Goal: Check status: Check status

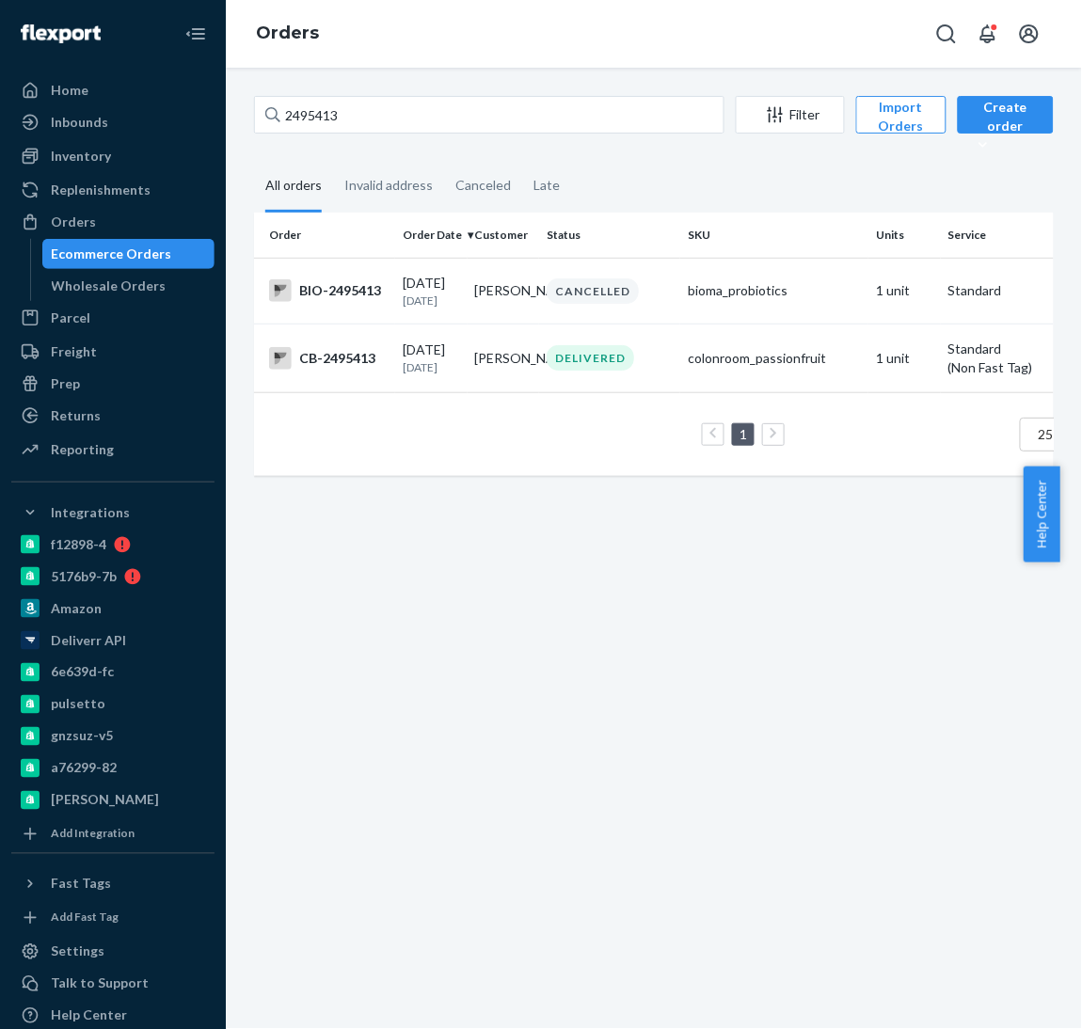
click at [464, 679] on div "2495413 Filter Import Orders Create order Ecommerce order Removal order All ord…" at bounding box center [654, 548] width 856 height 961
click at [465, 707] on div "2495413 Filter Import Orders Create order Ecommerce order Removal order All ord…" at bounding box center [654, 548] width 856 height 961
click at [462, 700] on div "2495413 Filter Import Orders Create order Ecommerce order Removal order All ord…" at bounding box center [654, 548] width 856 height 961
click at [144, 289] on div "Wholesale Orders" at bounding box center [109, 286] width 115 height 19
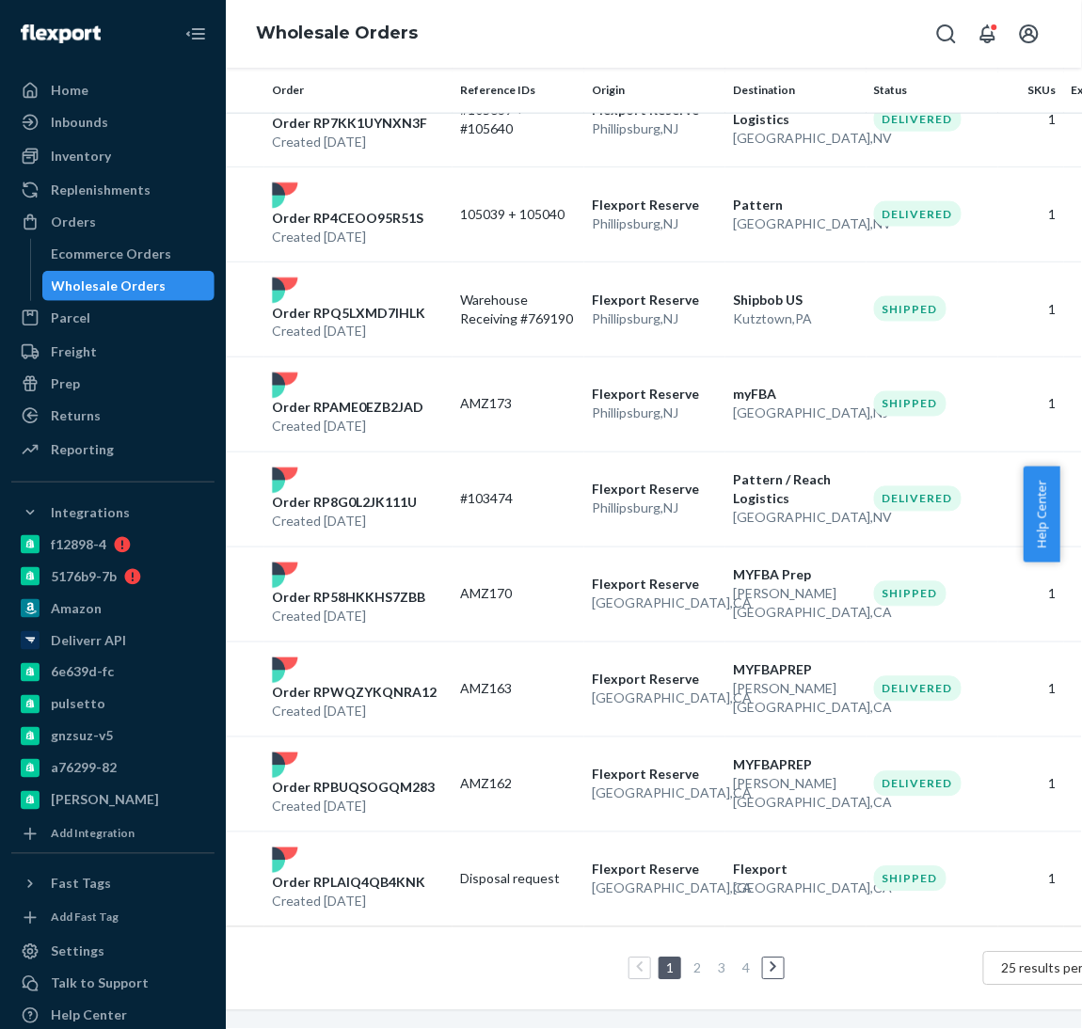
scroll to position [1788, 133]
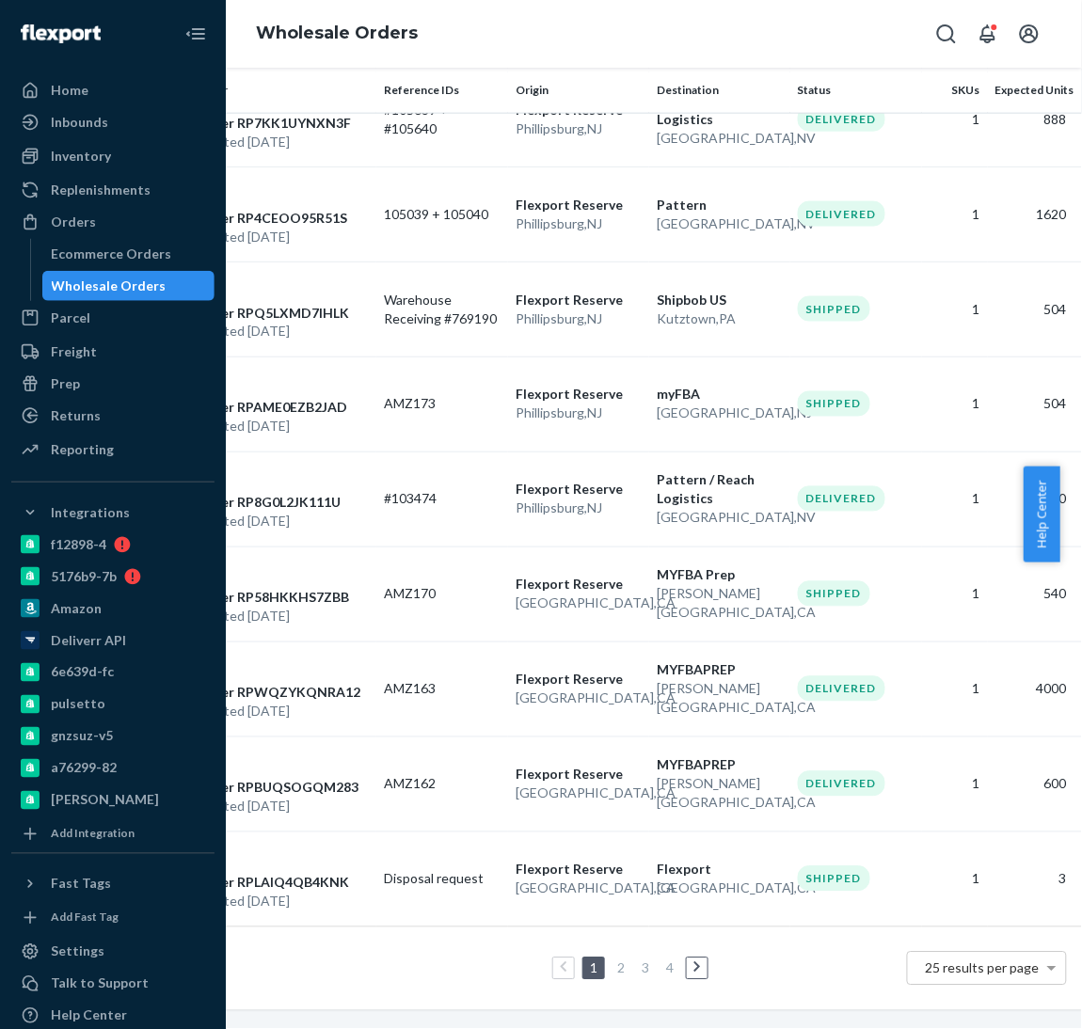
click at [613, 960] on link "2" at bounding box center [620, 968] width 15 height 16
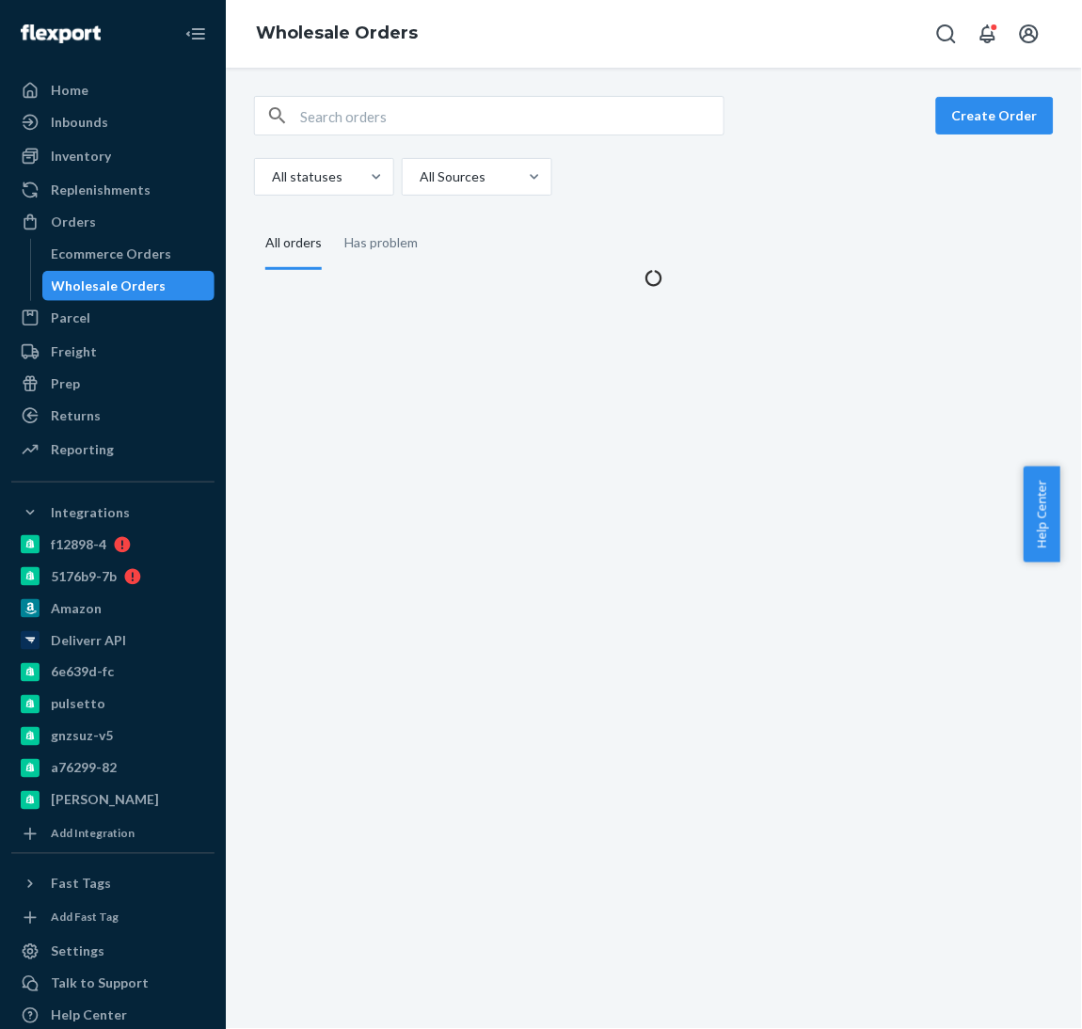
scroll to position [0, 0]
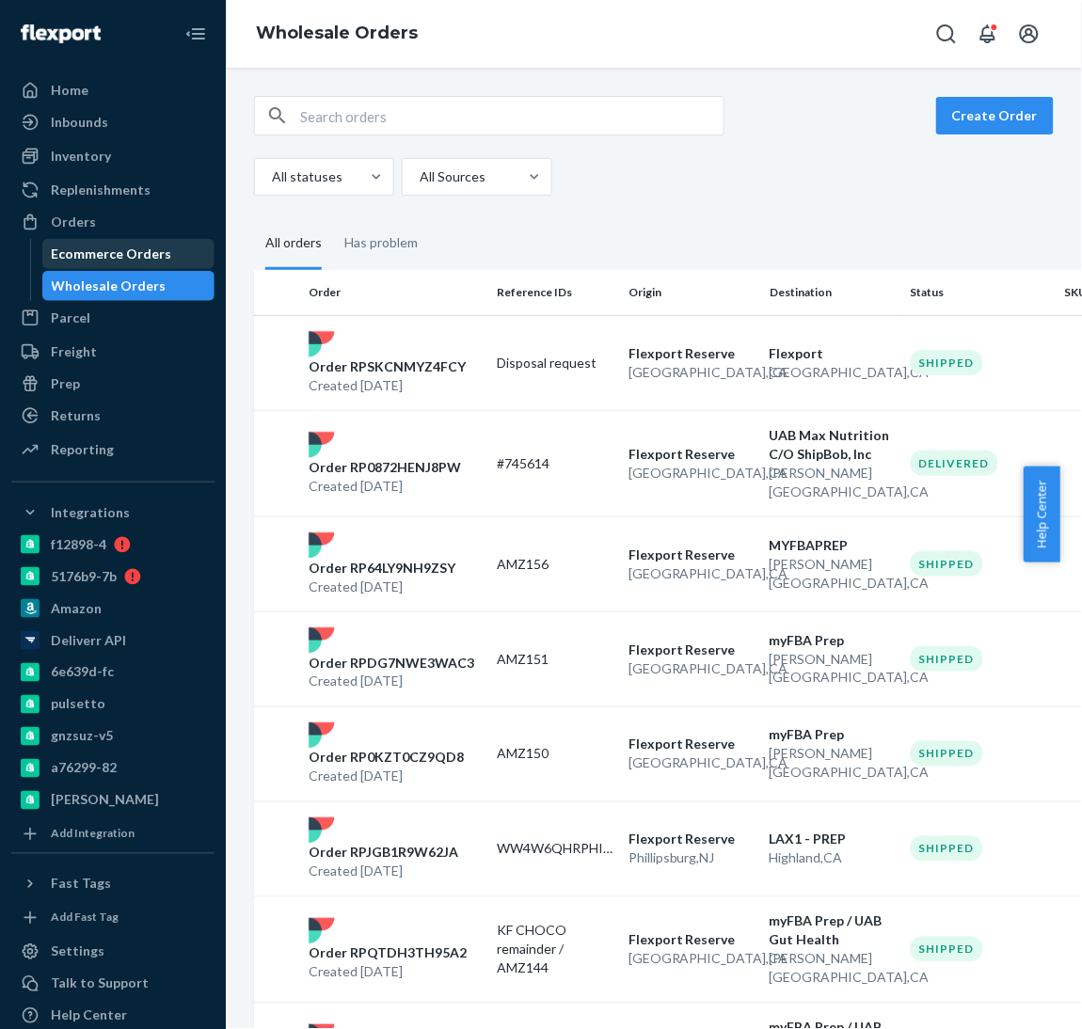
click at [154, 246] on div "Ecommerce Orders" at bounding box center [112, 254] width 120 height 19
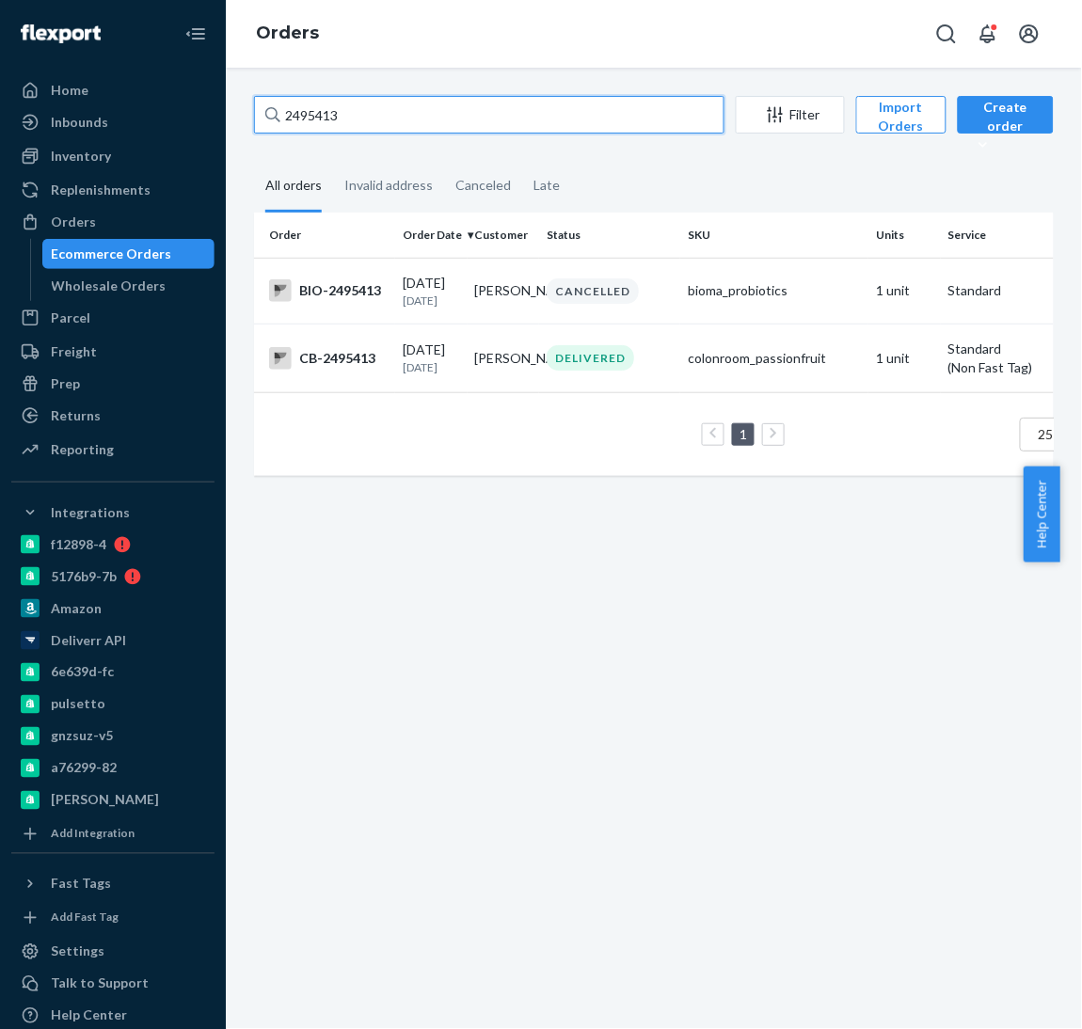
click at [455, 115] on input "2495413" at bounding box center [489, 115] width 470 height 38
drag, startPoint x: 455, startPoint y: 115, endPoint x: 74, endPoint y: 107, distance: 381.0
click at [74, 107] on div "Home Inbounds Shipping Plans Problems Inventory Products Branded Packaging Repl…" at bounding box center [541, 514] width 1082 height 1029
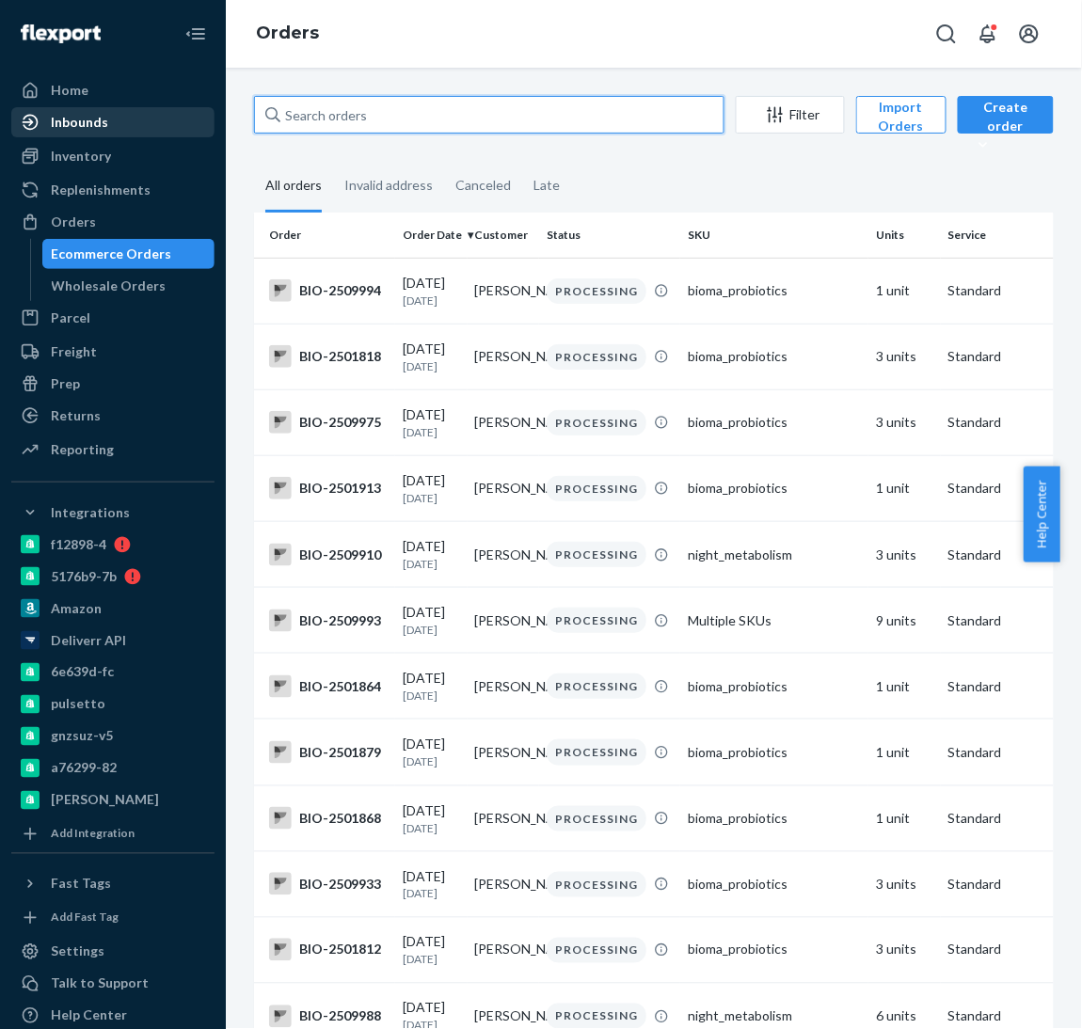
paste input "[URL][DOMAIN_NAME]"
type input "[URL][DOMAIN_NAME]"
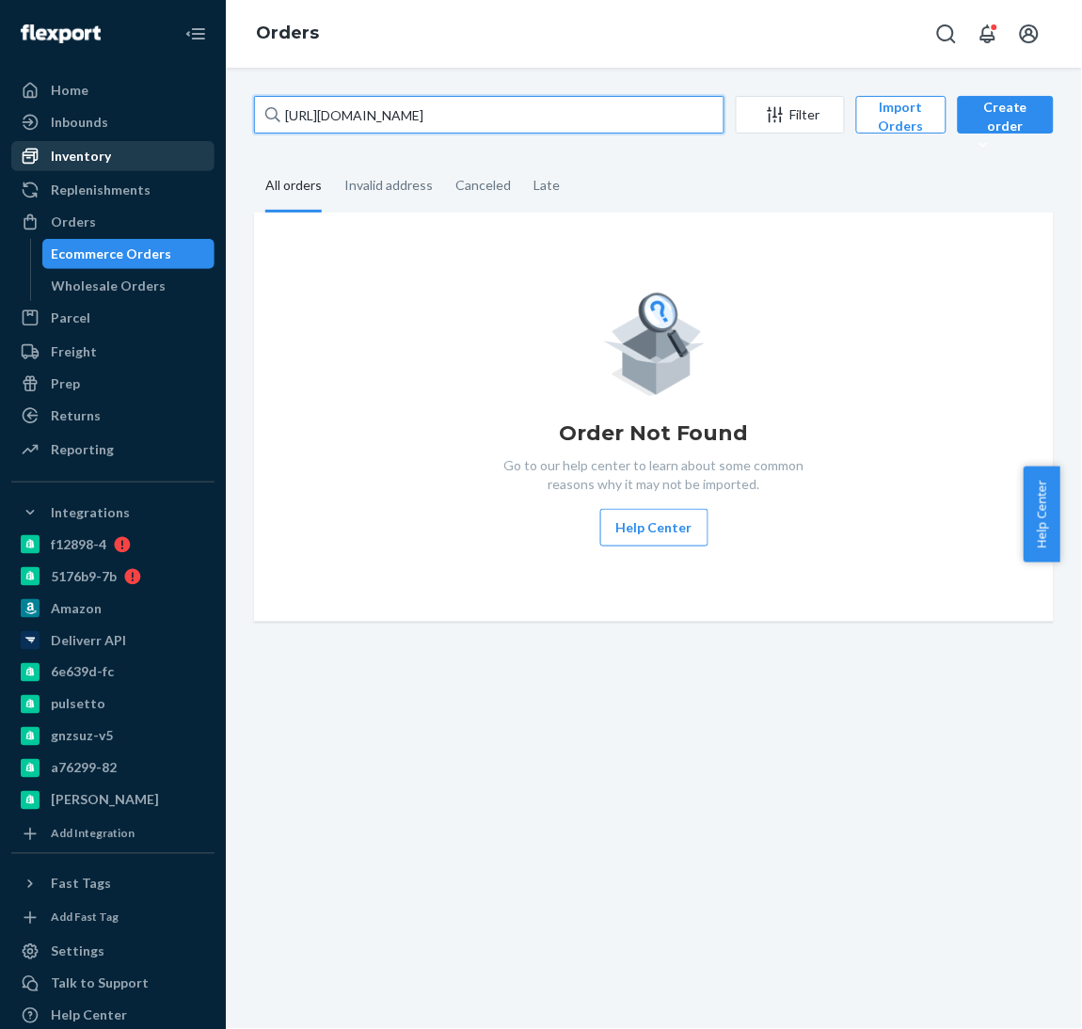
drag, startPoint x: 617, startPoint y: 119, endPoint x: 133, endPoint y: 161, distance: 486.2
click at [133, 161] on div "Home Inbounds Shipping Plans Problems Inventory Products Branded Packaging Repl…" at bounding box center [541, 514] width 1082 height 1029
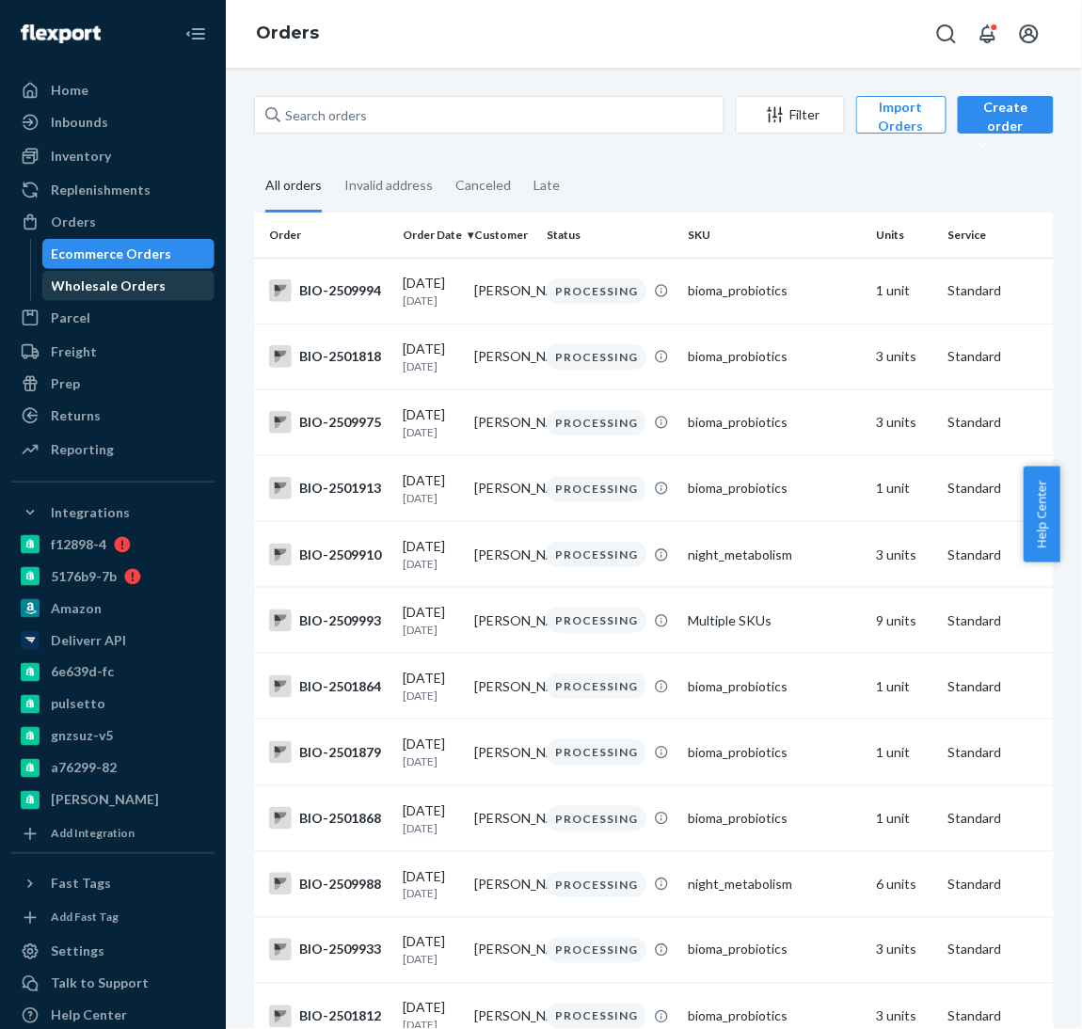
click at [153, 290] on div "Wholesale Orders" at bounding box center [109, 286] width 115 height 19
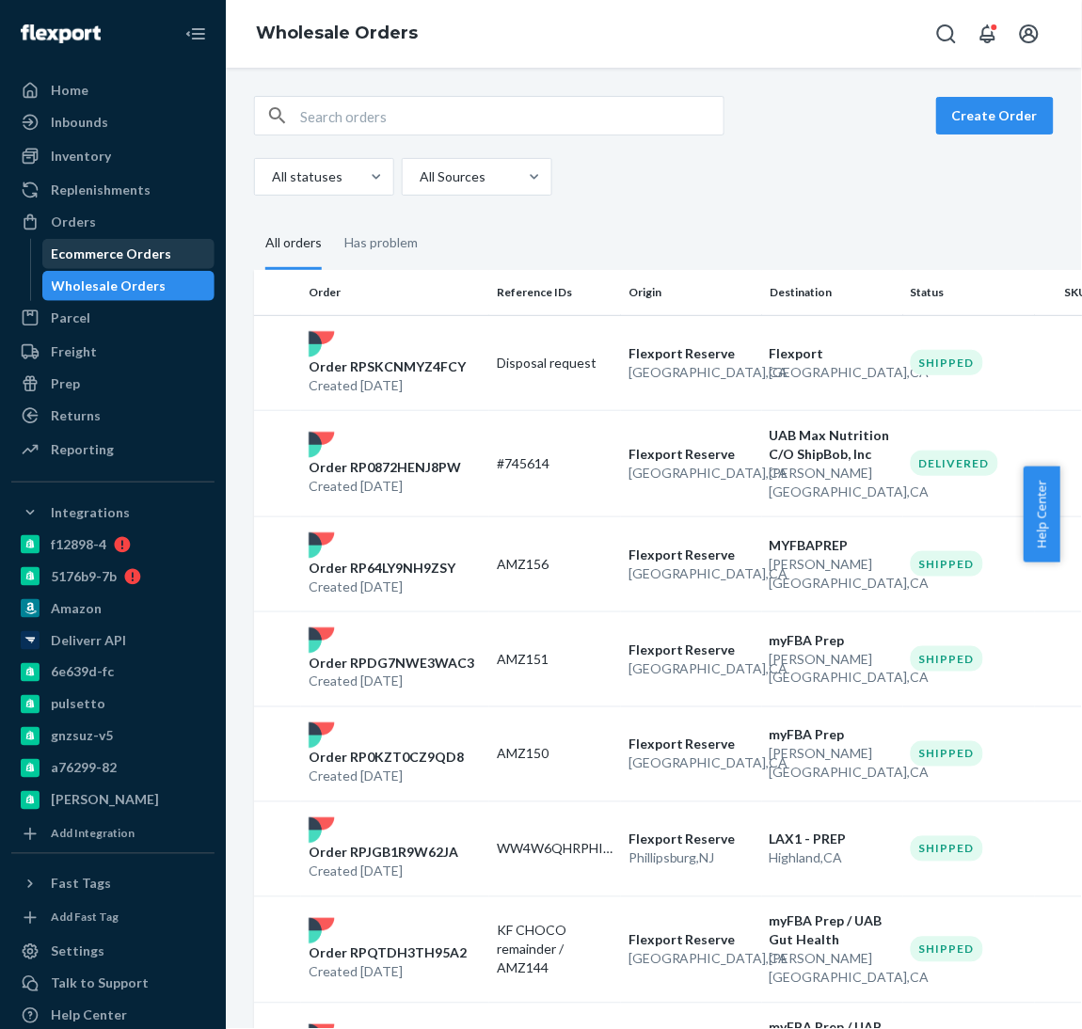
click at [145, 257] on div "Ecommerce Orders" at bounding box center [112, 254] width 120 height 19
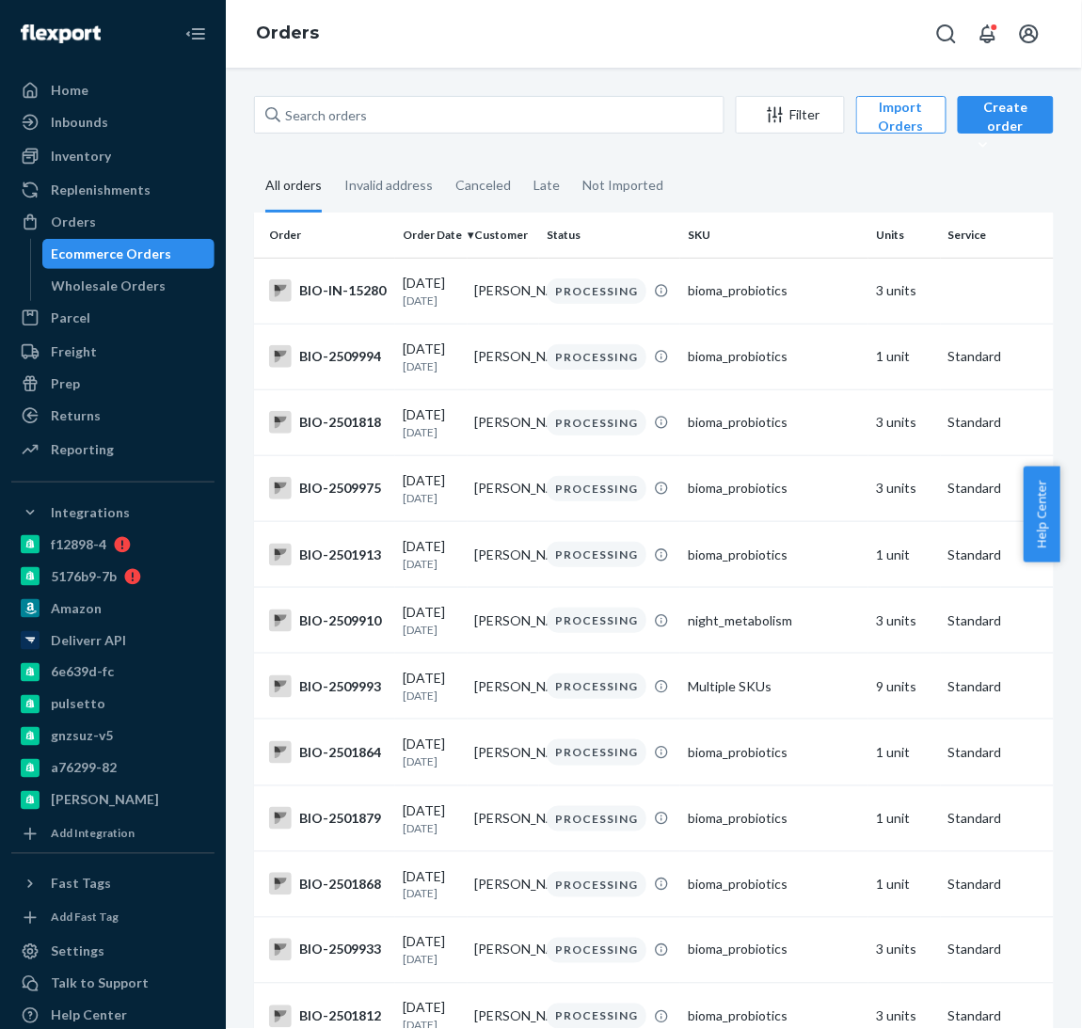
click at [386, 36] on div "Orders" at bounding box center [654, 34] width 856 height 68
click at [366, 58] on div "Orders" at bounding box center [654, 34] width 856 height 68
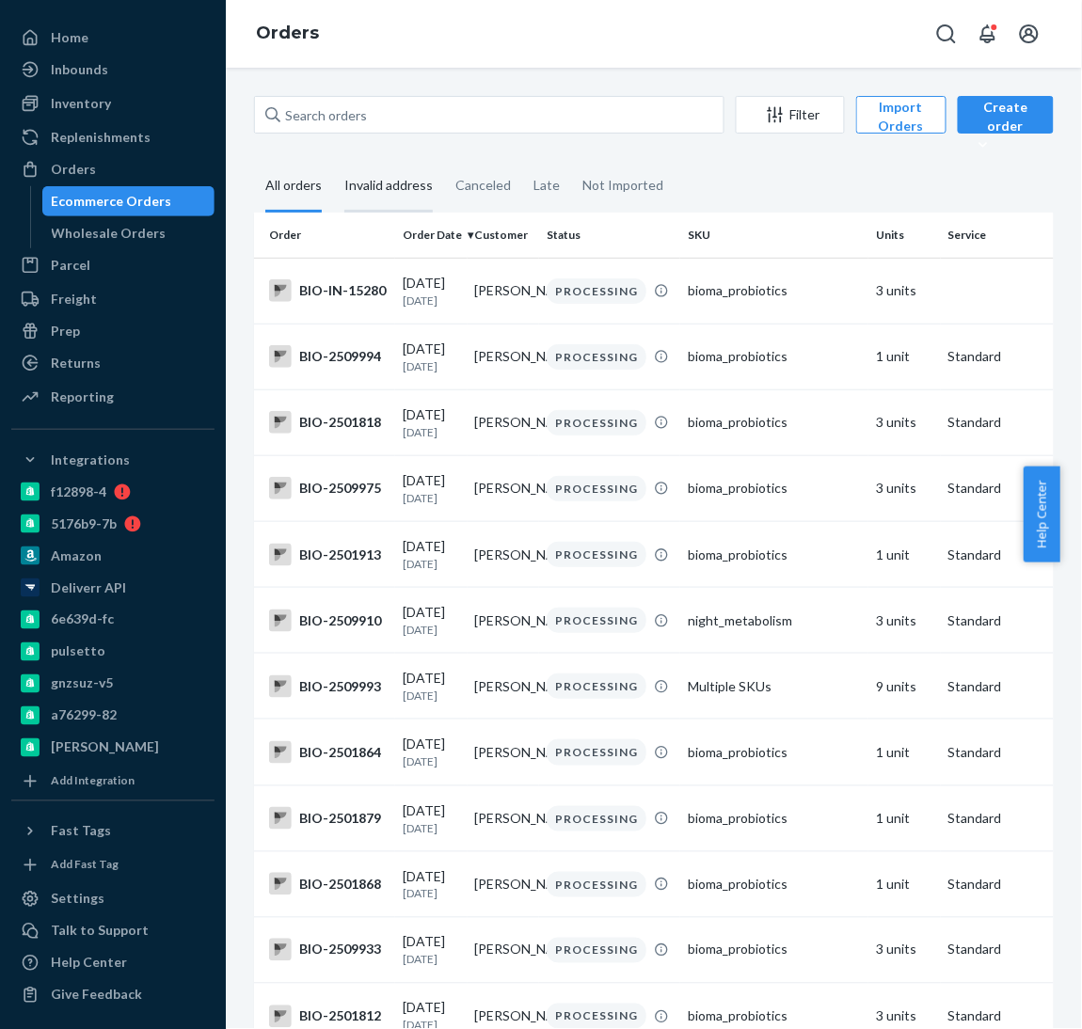
click at [351, 193] on div "Invalid address" at bounding box center [388, 187] width 88 height 52
click at [333, 161] on input "Invalid address" at bounding box center [333, 161] width 0 height 0
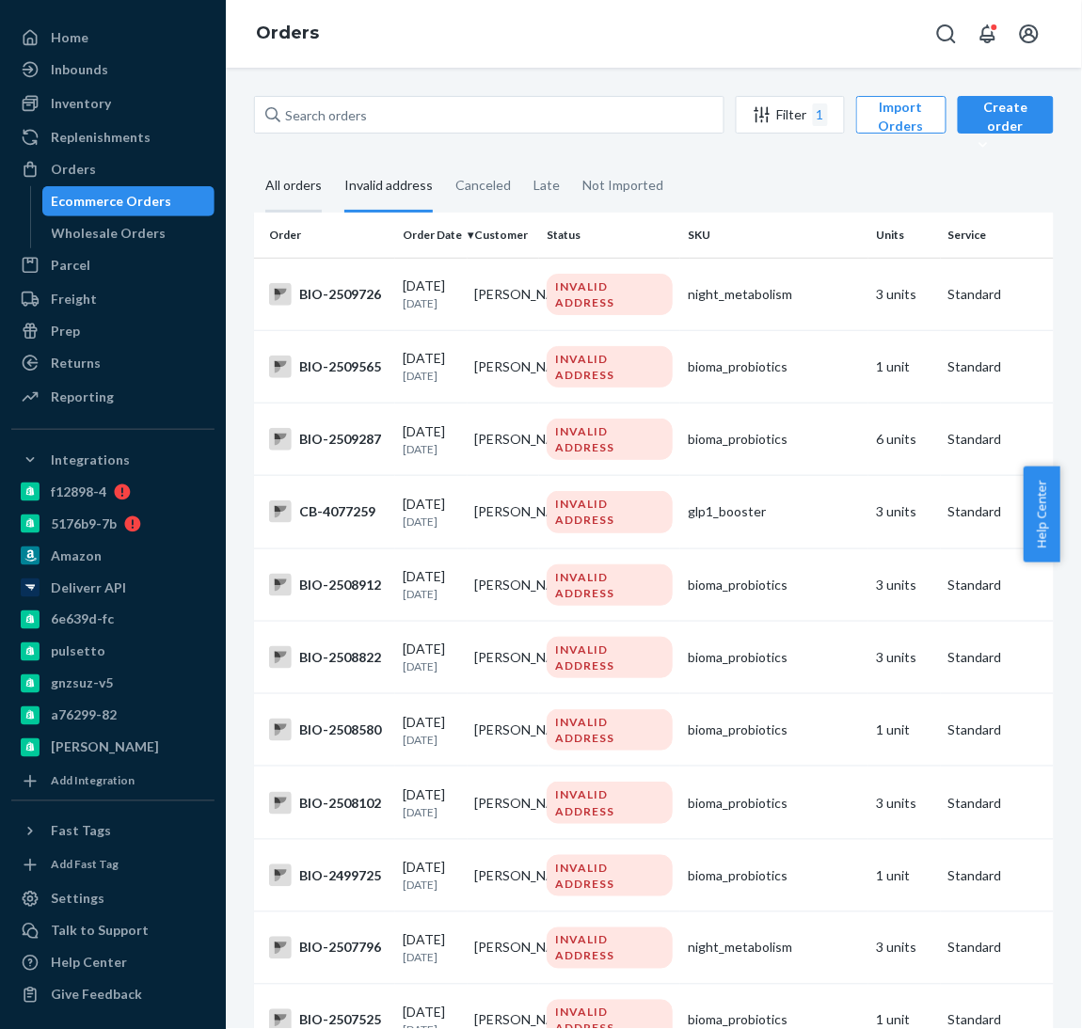
click at [303, 195] on div "All orders" at bounding box center [293, 187] width 56 height 52
click at [254, 161] on input "All orders" at bounding box center [254, 161] width 0 height 0
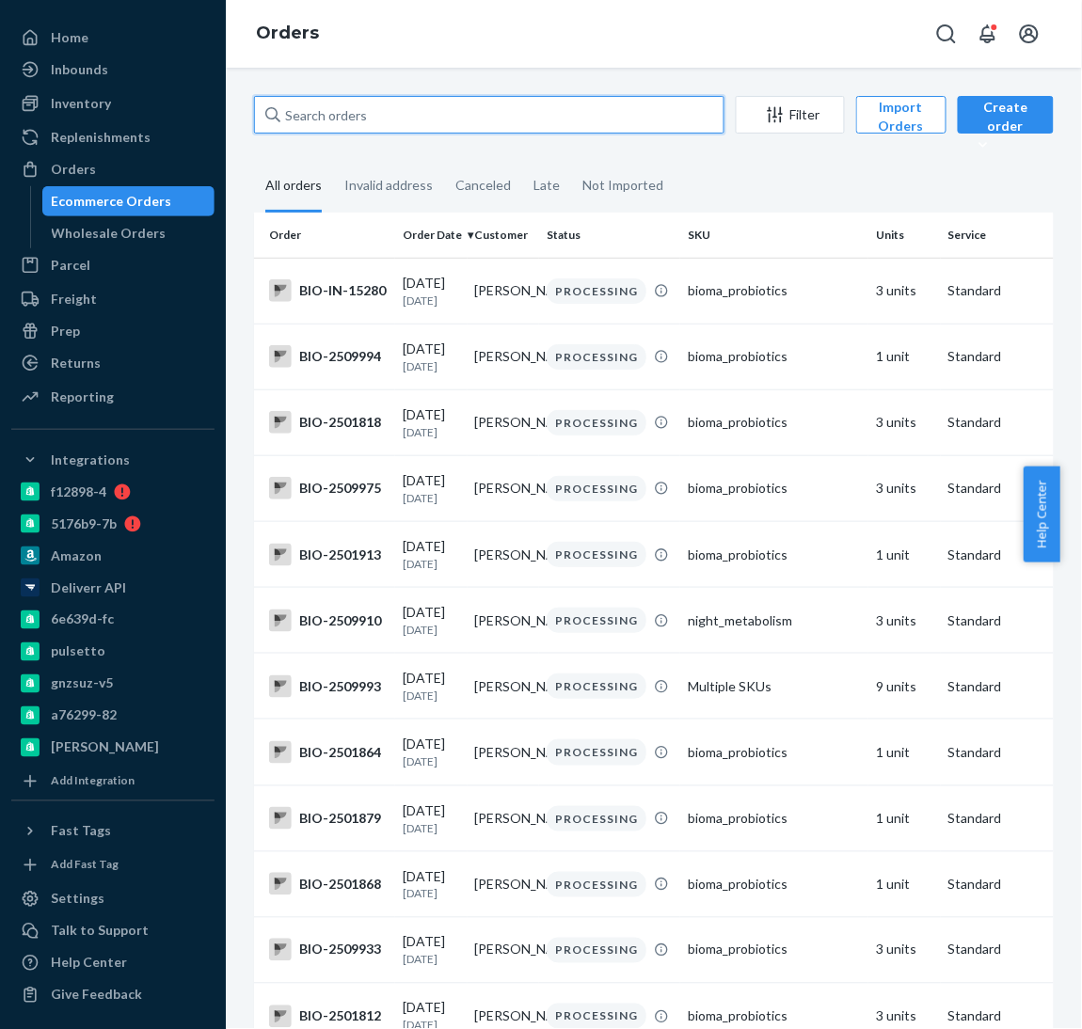
click at [345, 119] on input "text" at bounding box center [489, 115] width 470 height 38
paste input "2446120"
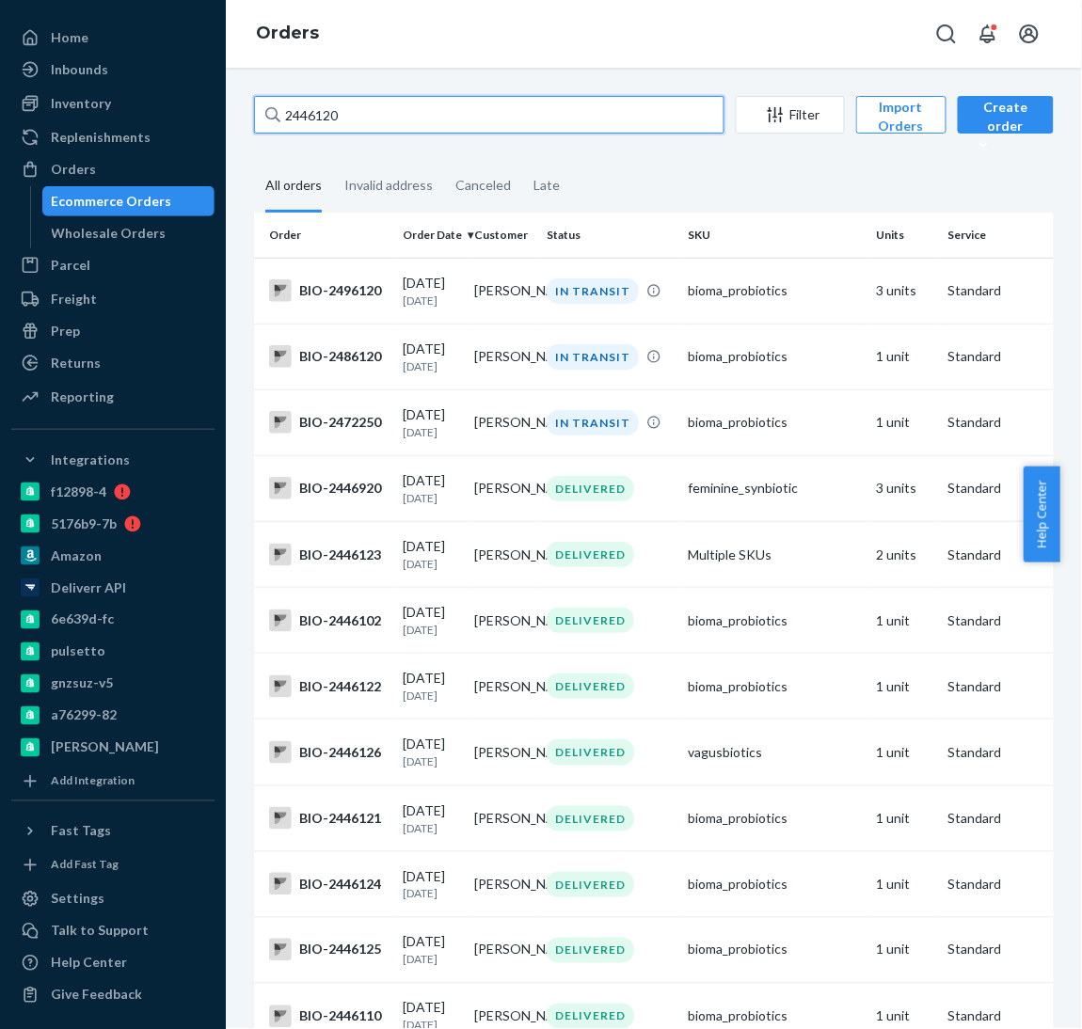
click at [379, 110] on input "2446120" at bounding box center [489, 115] width 470 height 38
paste input "2446123"
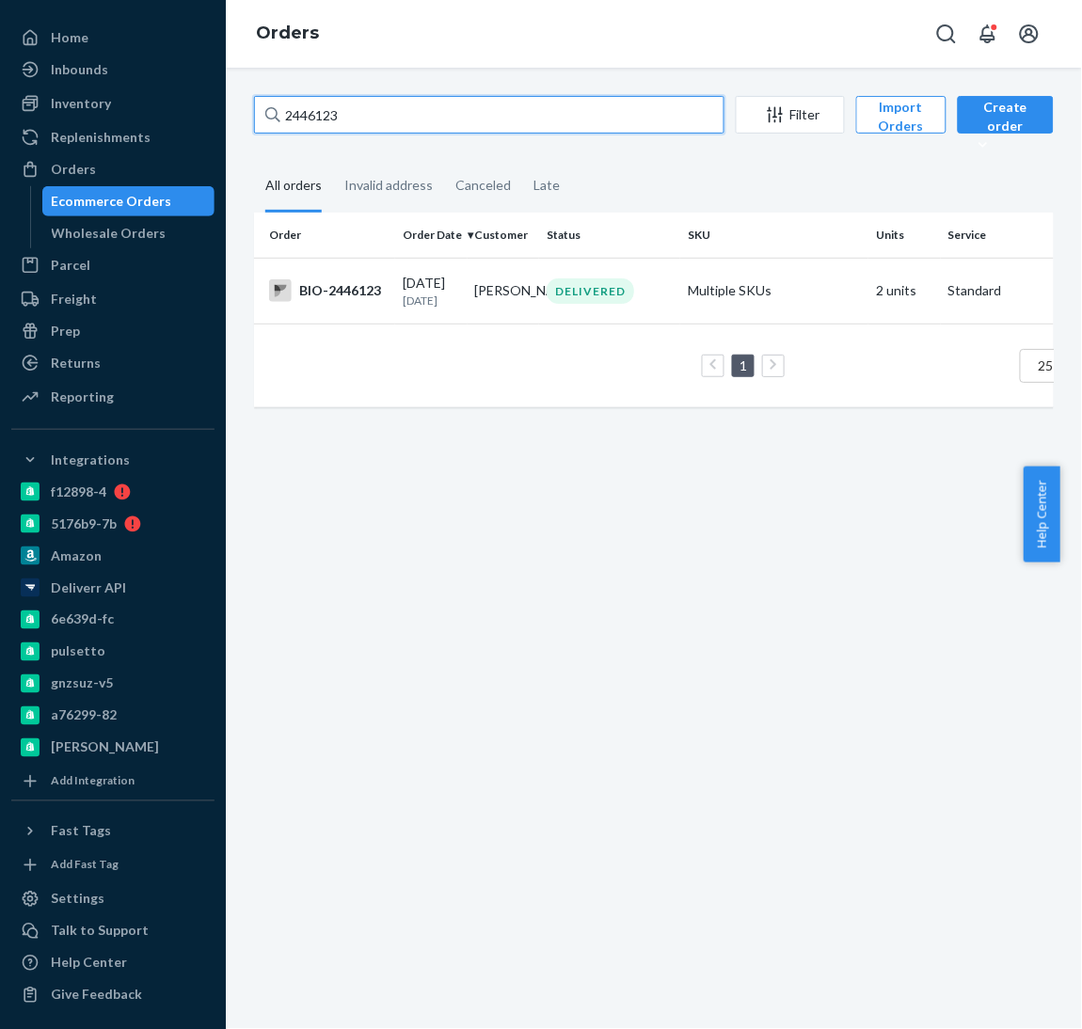
click at [309, 115] on input "2446123" at bounding box center [489, 115] width 470 height 38
type input "2446123"
click at [334, 285] on div "BIO-2446123" at bounding box center [328, 290] width 119 height 23
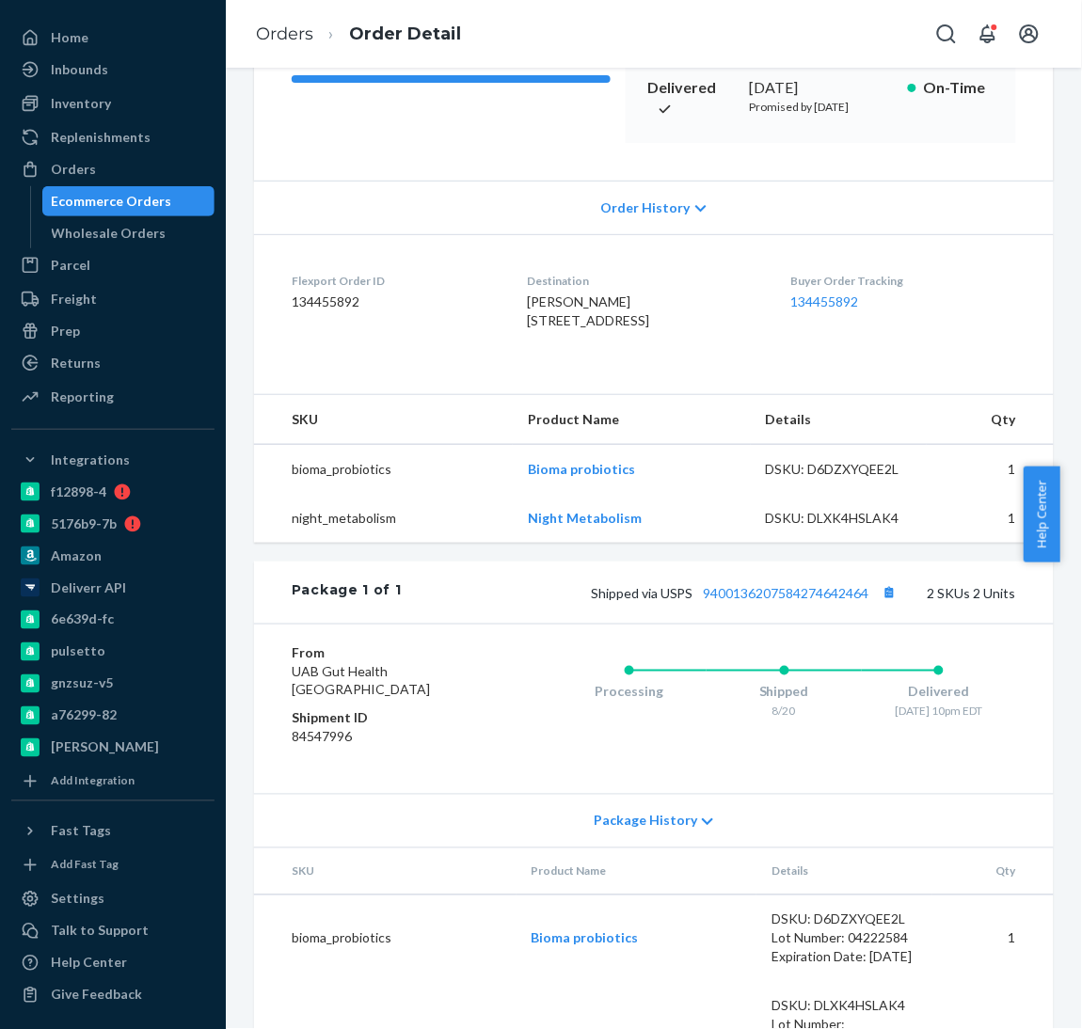
scroll to position [482, 0]
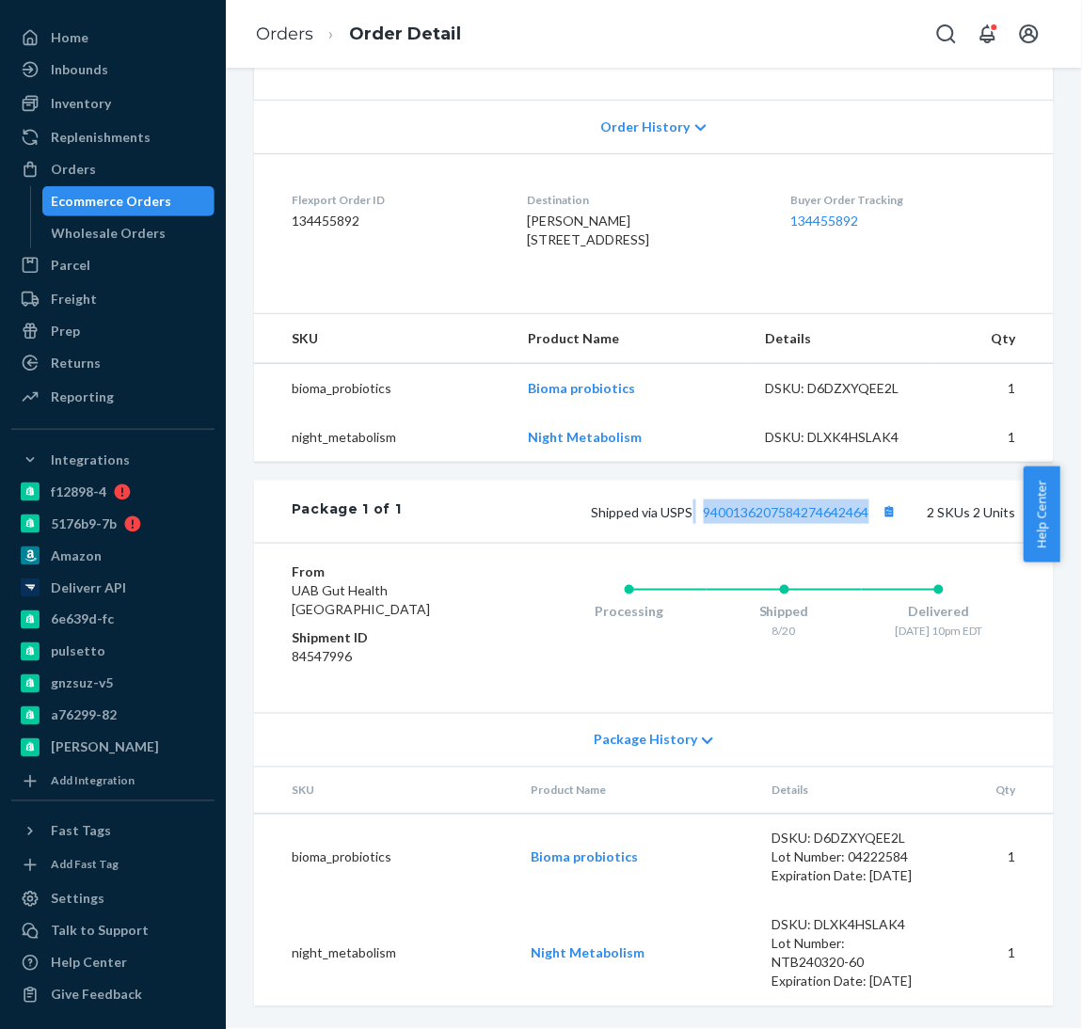
drag, startPoint x: 856, startPoint y: 482, endPoint x: 674, endPoint y: 481, distance: 182.5
click at [674, 499] on div "Shipped via USPS 9400136207584274642464 2 SKUs 2 Units" at bounding box center [709, 511] width 614 height 24
copy span "9400136207584274642464"
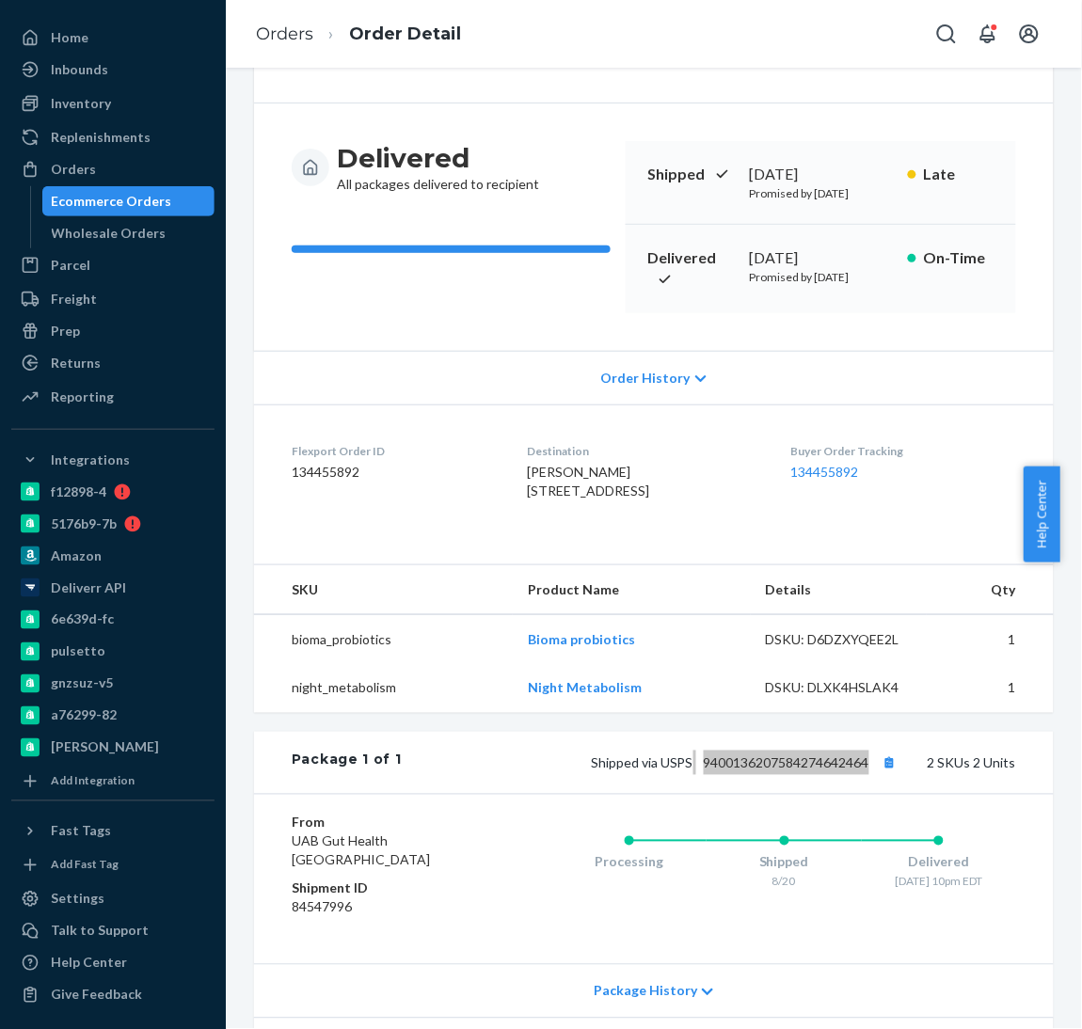
scroll to position [120, 0]
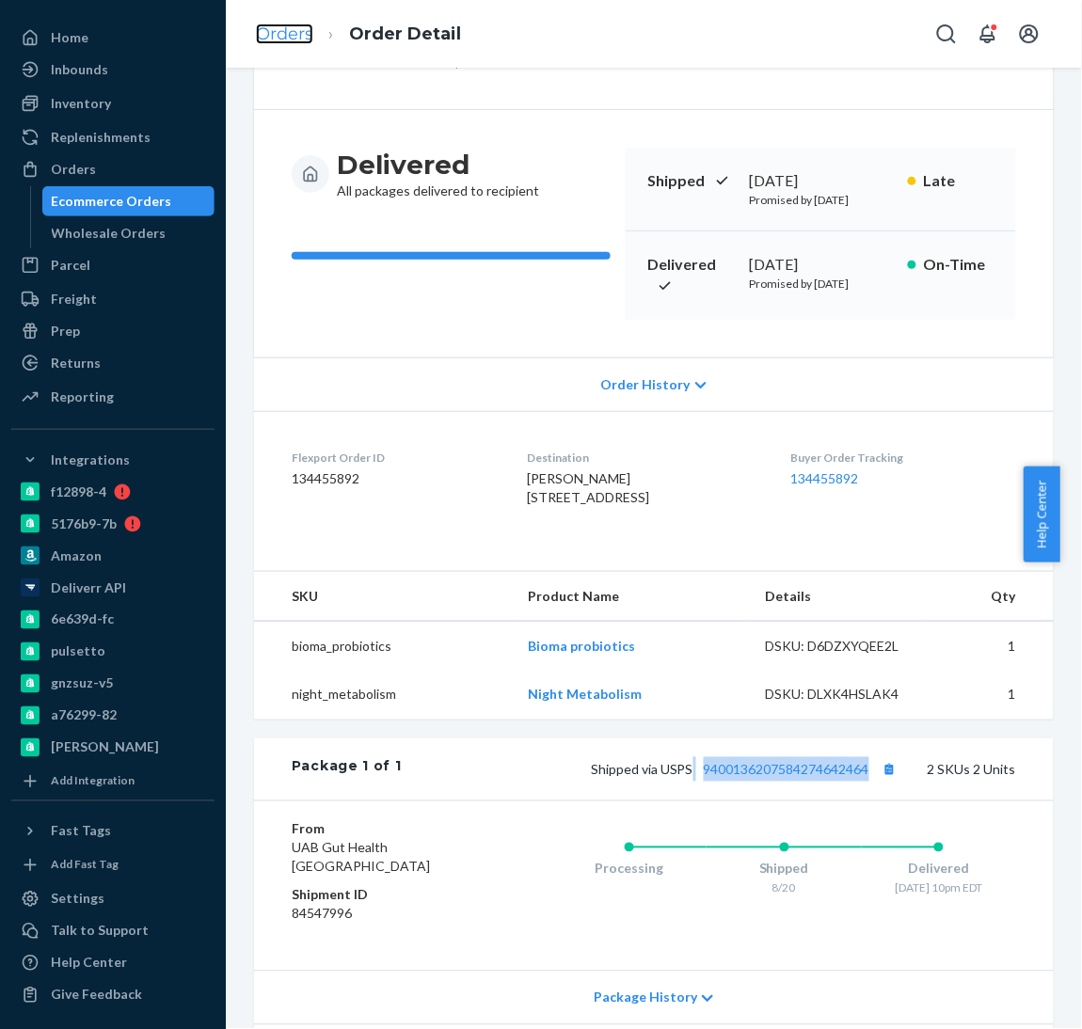
click at [277, 33] on link "Orders" at bounding box center [284, 34] width 57 height 21
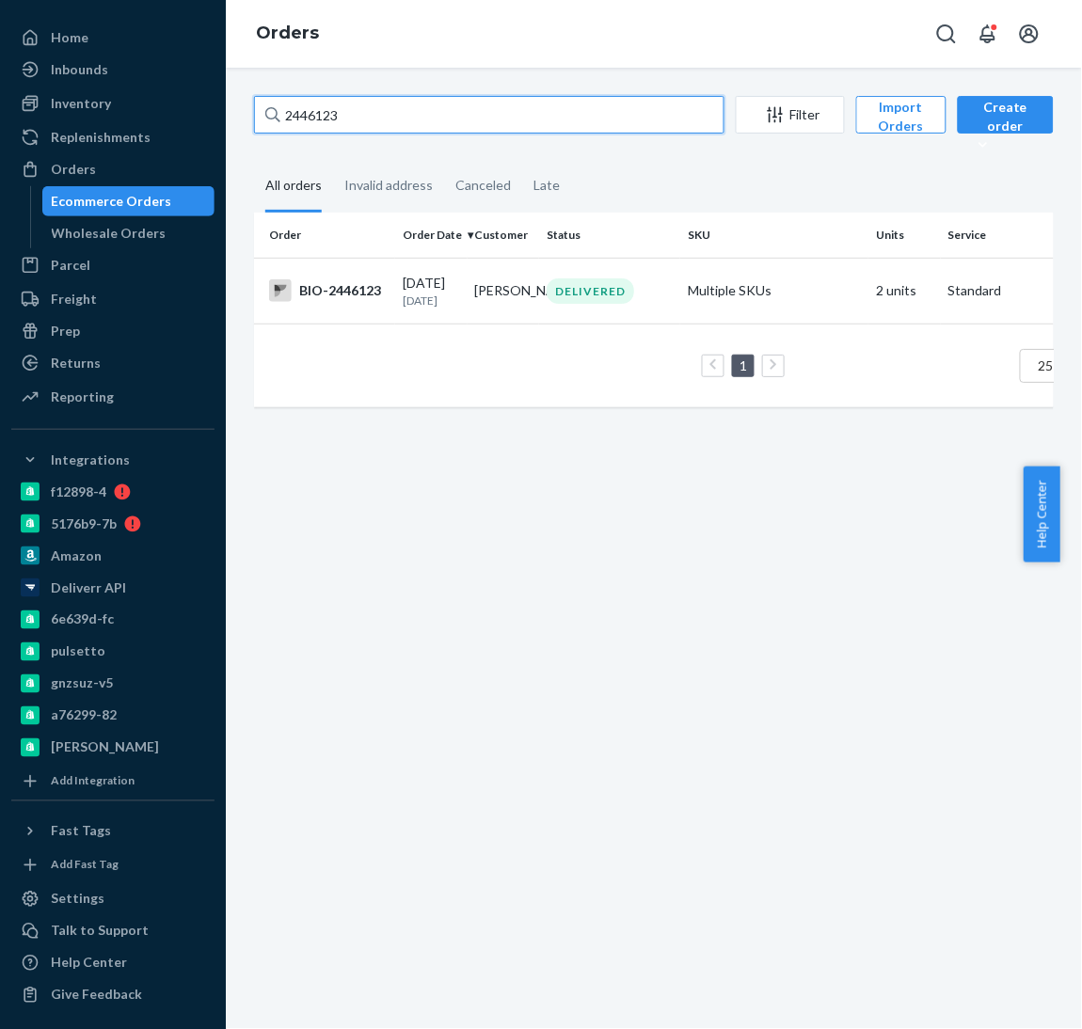
click at [433, 114] on input "2446123" at bounding box center [489, 115] width 470 height 38
paste input "2481285"
type input "2481285"
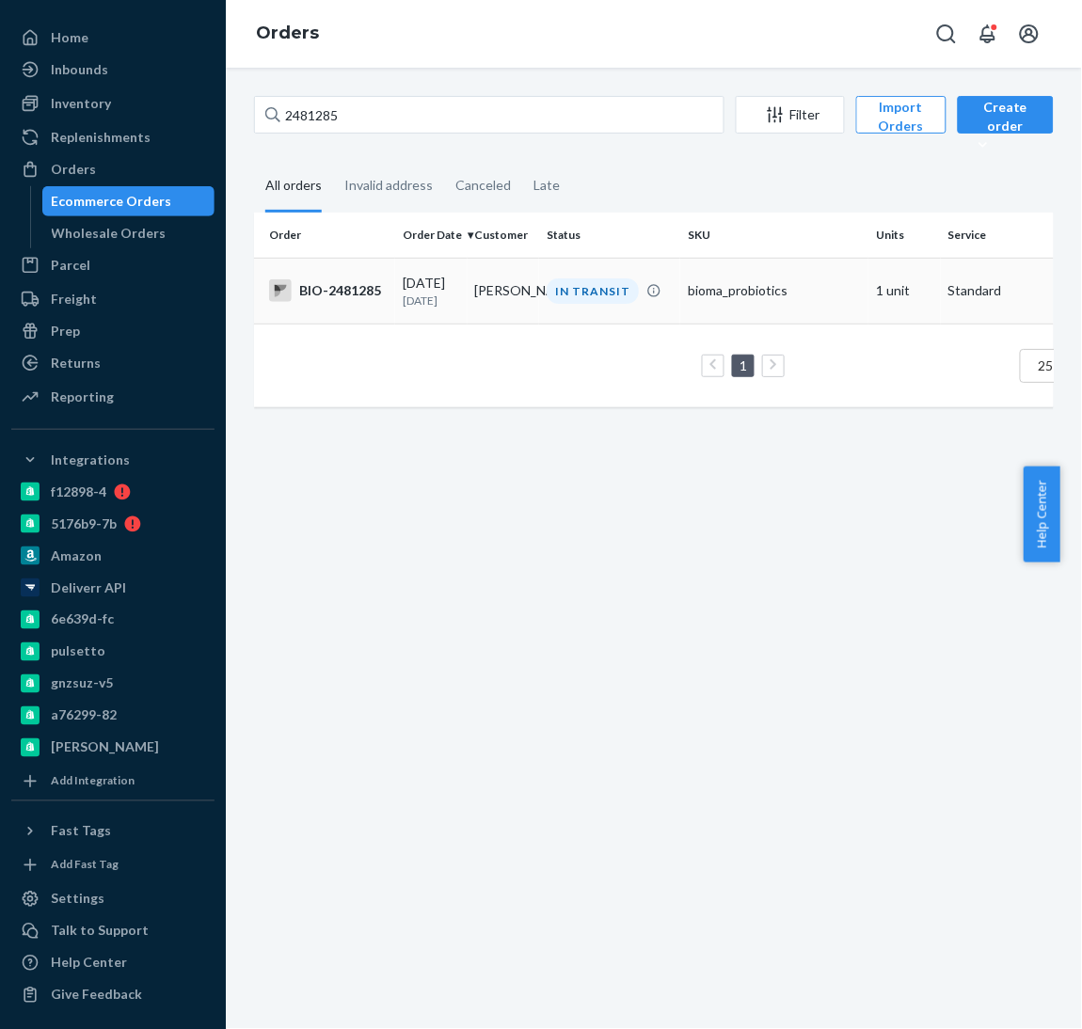
click at [342, 283] on div "BIO-2481285" at bounding box center [328, 290] width 119 height 23
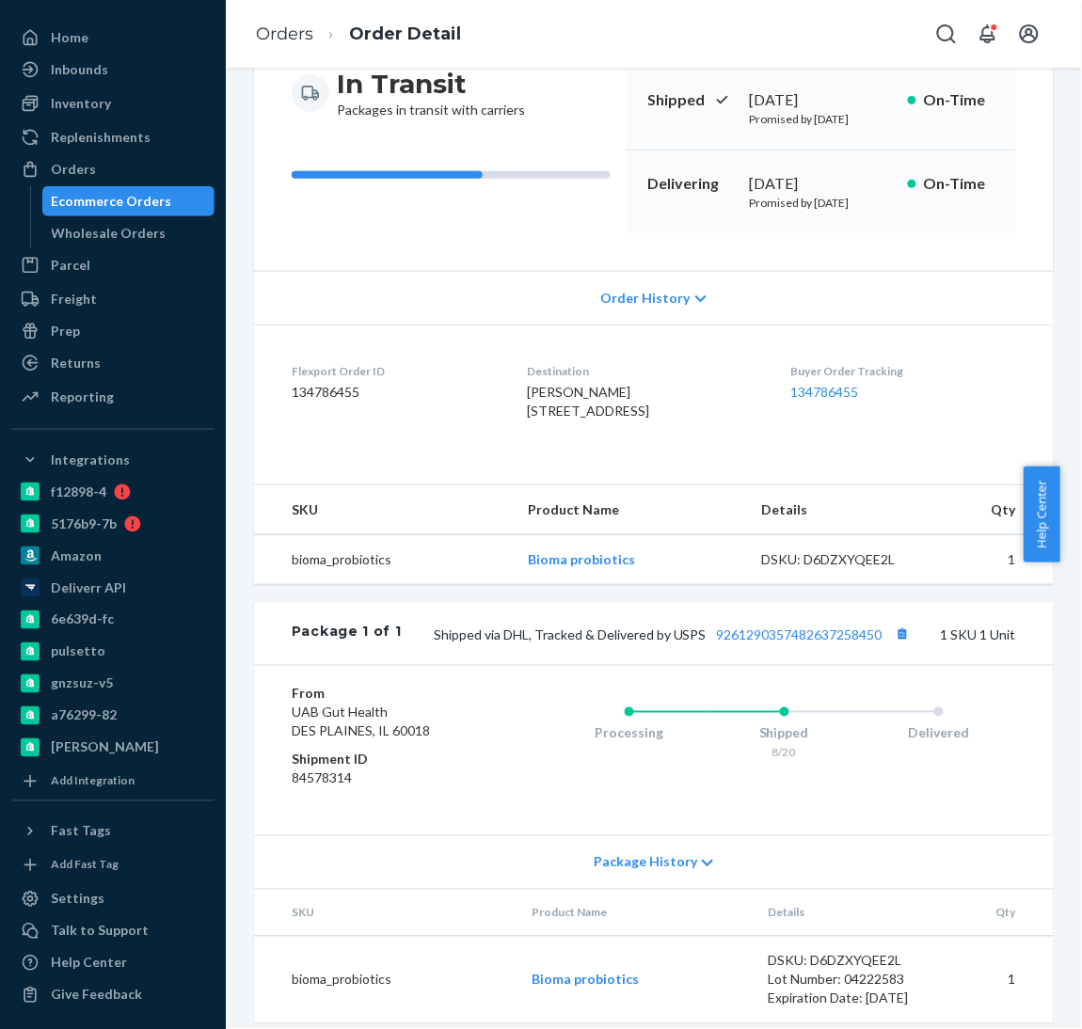
scroll to position [202, 0]
drag, startPoint x: 686, startPoint y: 700, endPoint x: 864, endPoint y: 706, distance: 178.8
click at [864, 642] on span "Shipped via DHL, Tracked & Delivered by USPS 9261290357482637258450" at bounding box center [674, 634] width 481 height 16
copy span "9261290357482637258450"
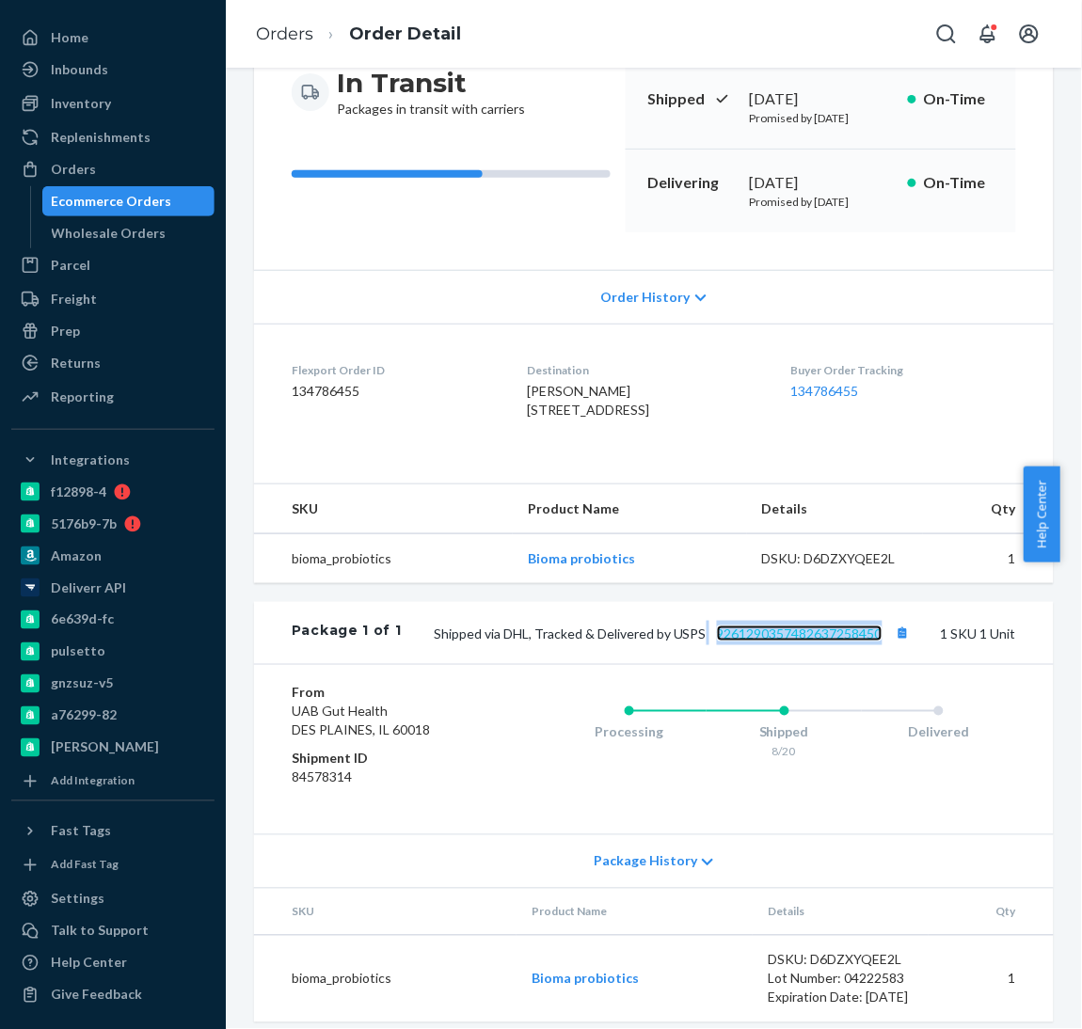
scroll to position [0, 0]
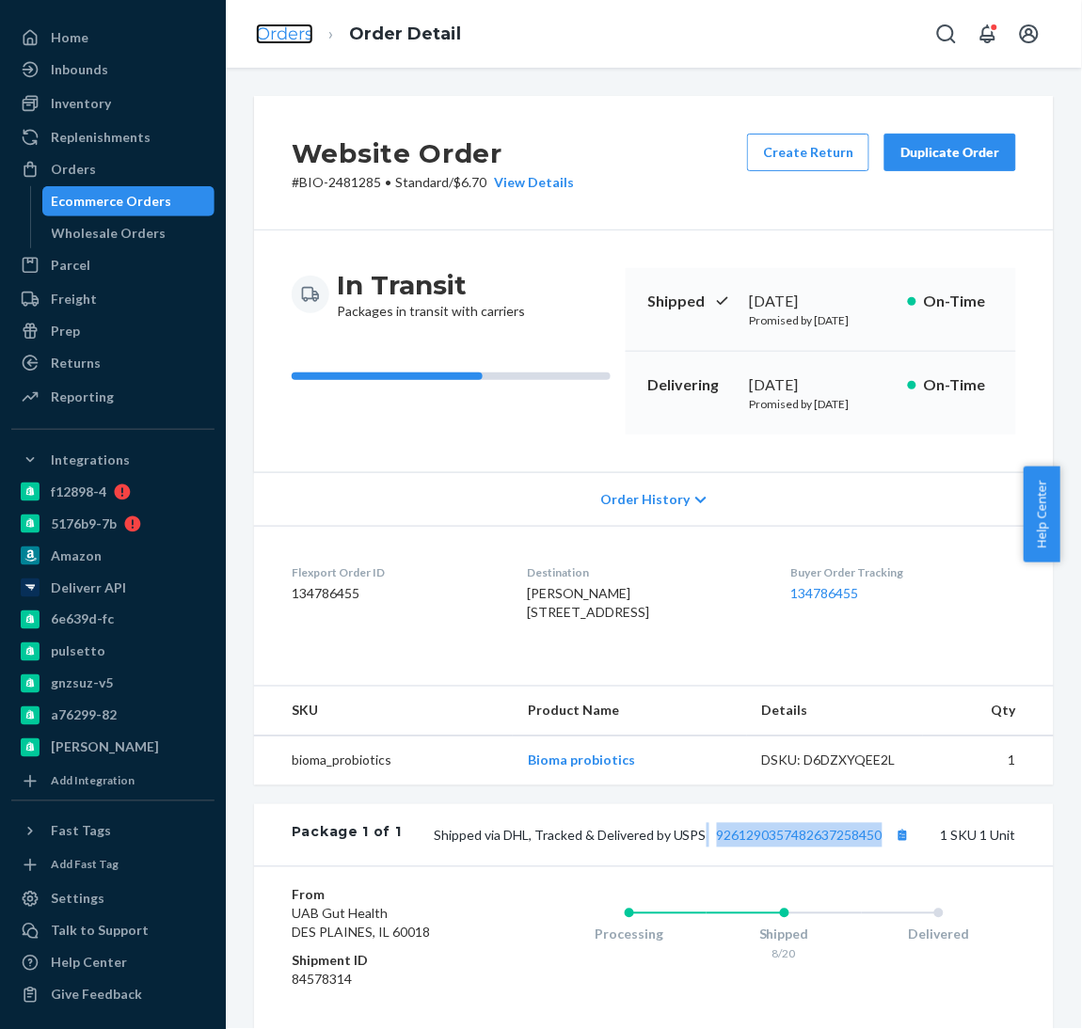
click at [284, 36] on link "Orders" at bounding box center [284, 34] width 57 height 21
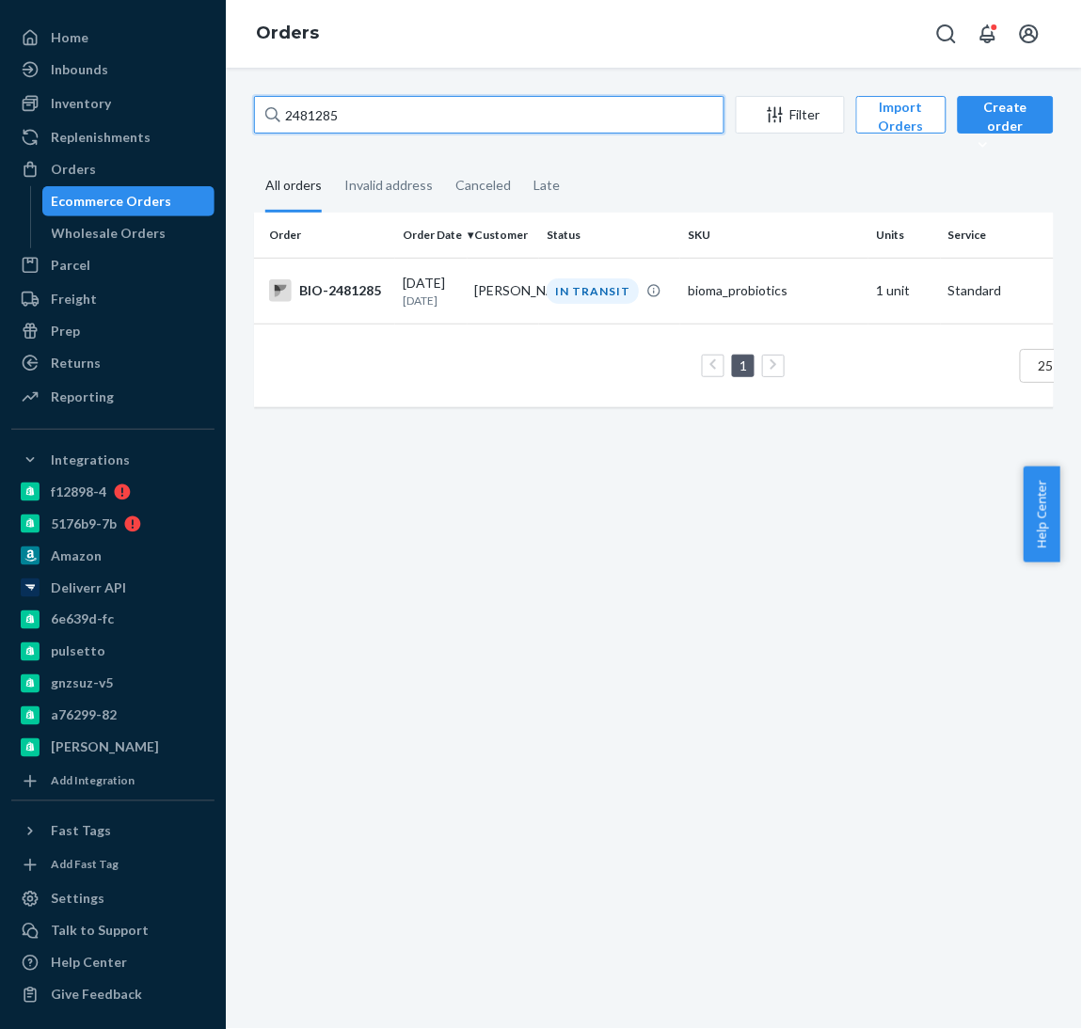
click at [379, 131] on input "2481285" at bounding box center [489, 115] width 470 height 38
paste input "56503"
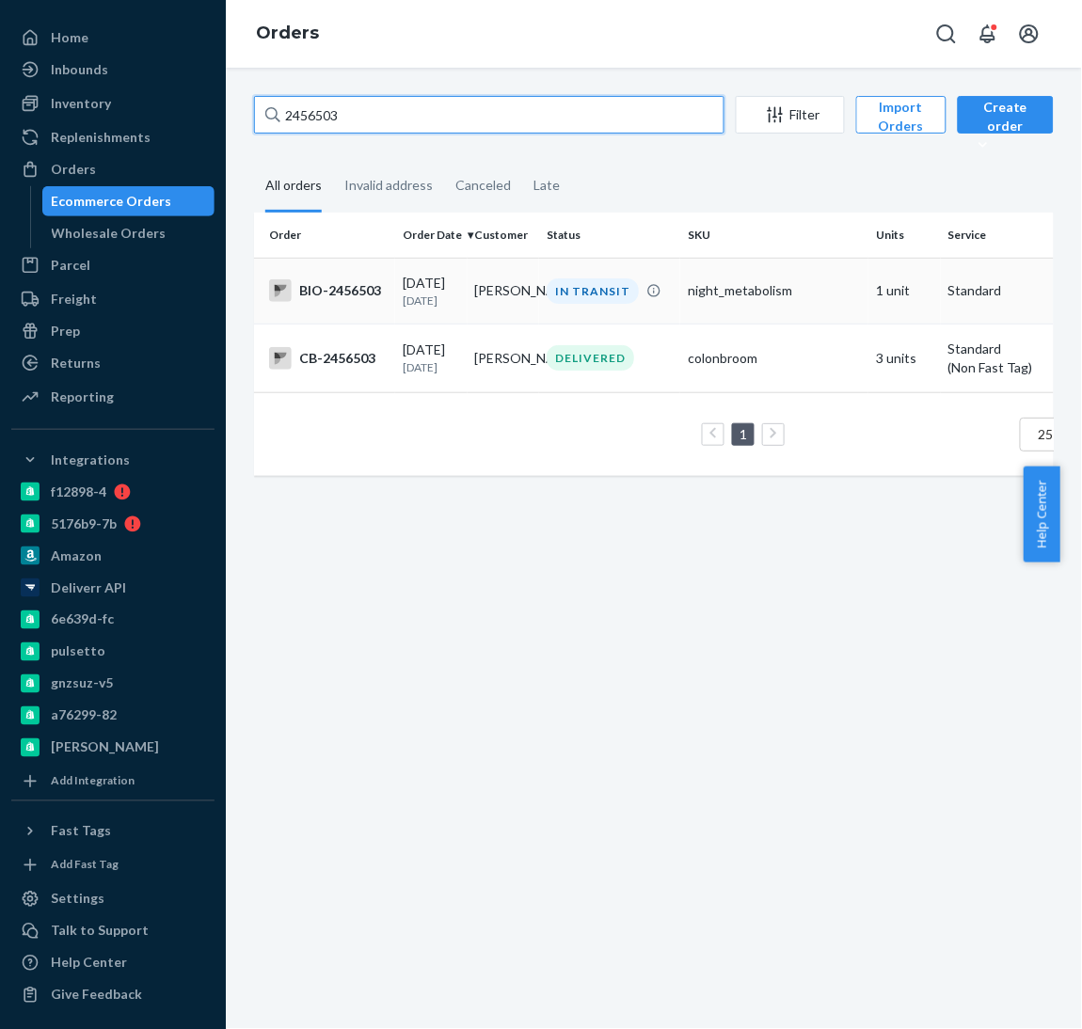
type input "2456503"
click at [326, 295] on div "BIO-2456503" at bounding box center [328, 290] width 119 height 23
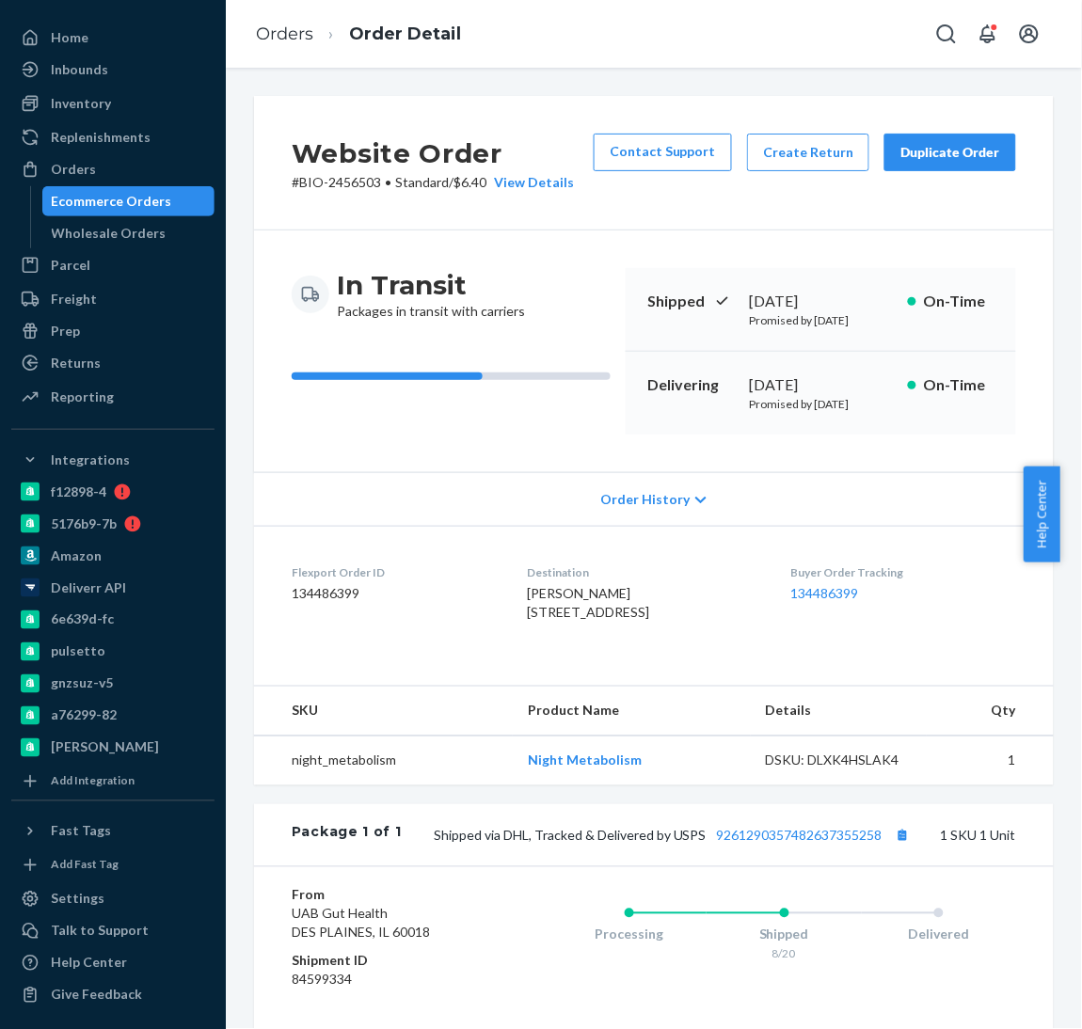
scroll to position [308, 0]
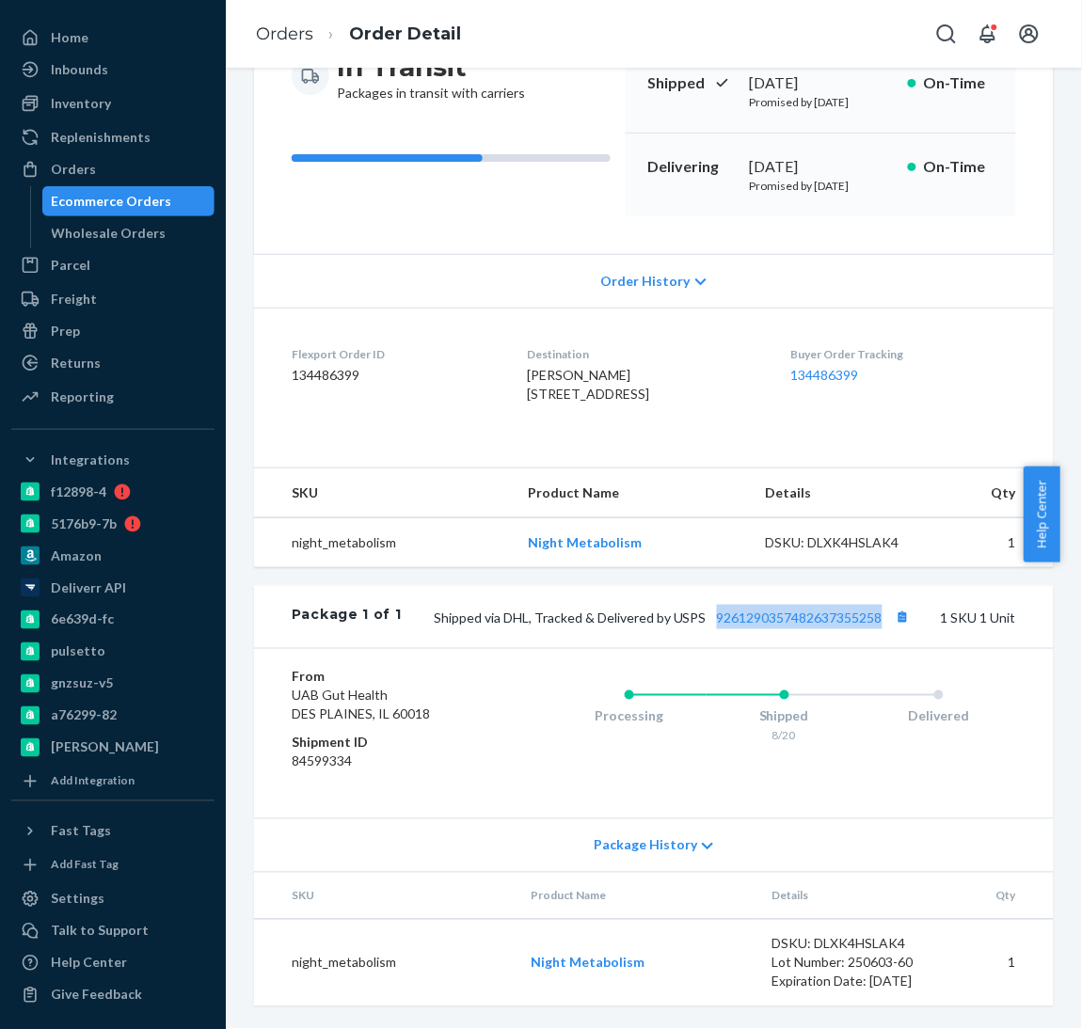
drag, startPoint x: 692, startPoint y: 604, endPoint x: 862, endPoint y: 615, distance: 169.7
click at [862, 615] on div "Package 1 of 1 Shipped via DHL, Tracked & Delivered by USPS 9261290357482637355…" at bounding box center [654, 617] width 800 height 62
copy link "9261290357482637355258"
click at [84, 176] on div "Orders" at bounding box center [73, 169] width 45 height 19
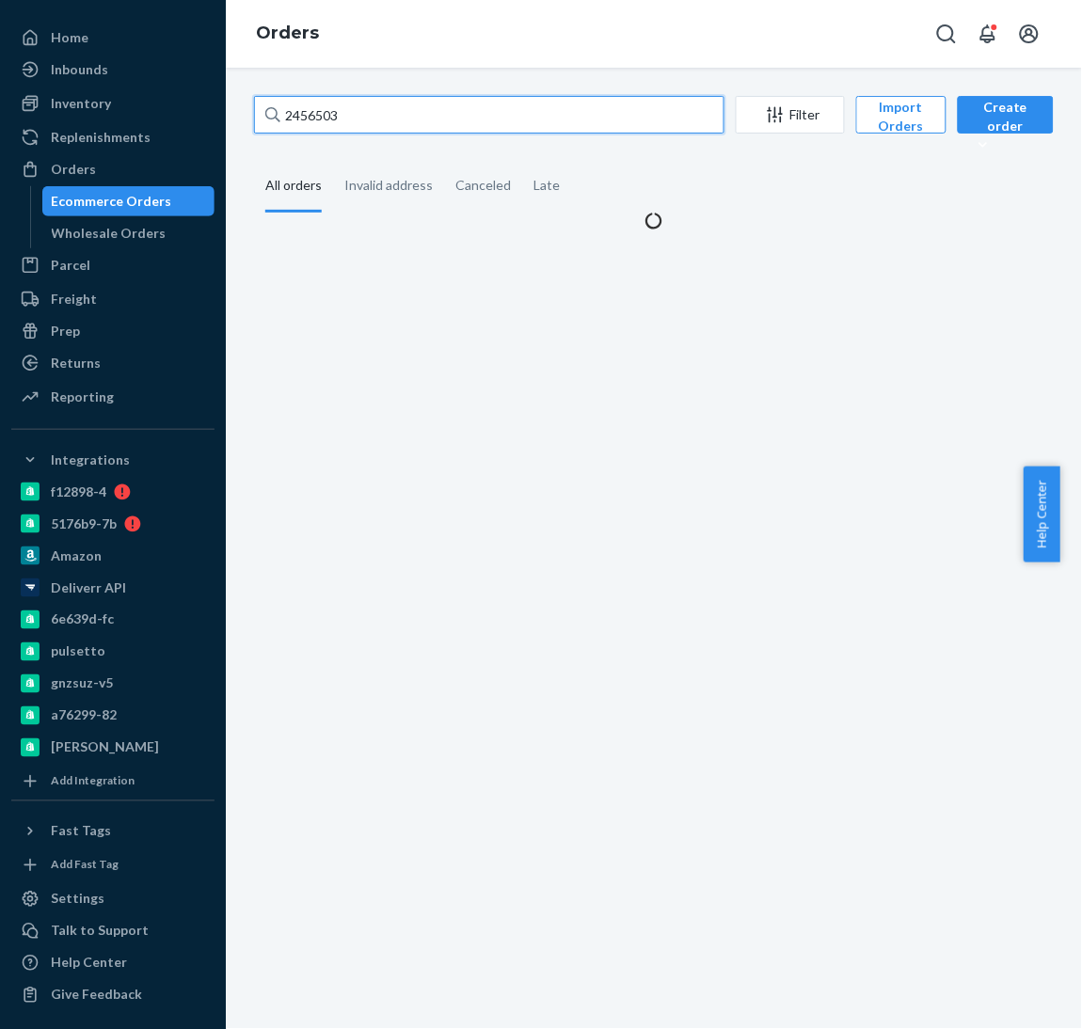
click at [370, 97] on input "2456503" at bounding box center [489, 115] width 470 height 38
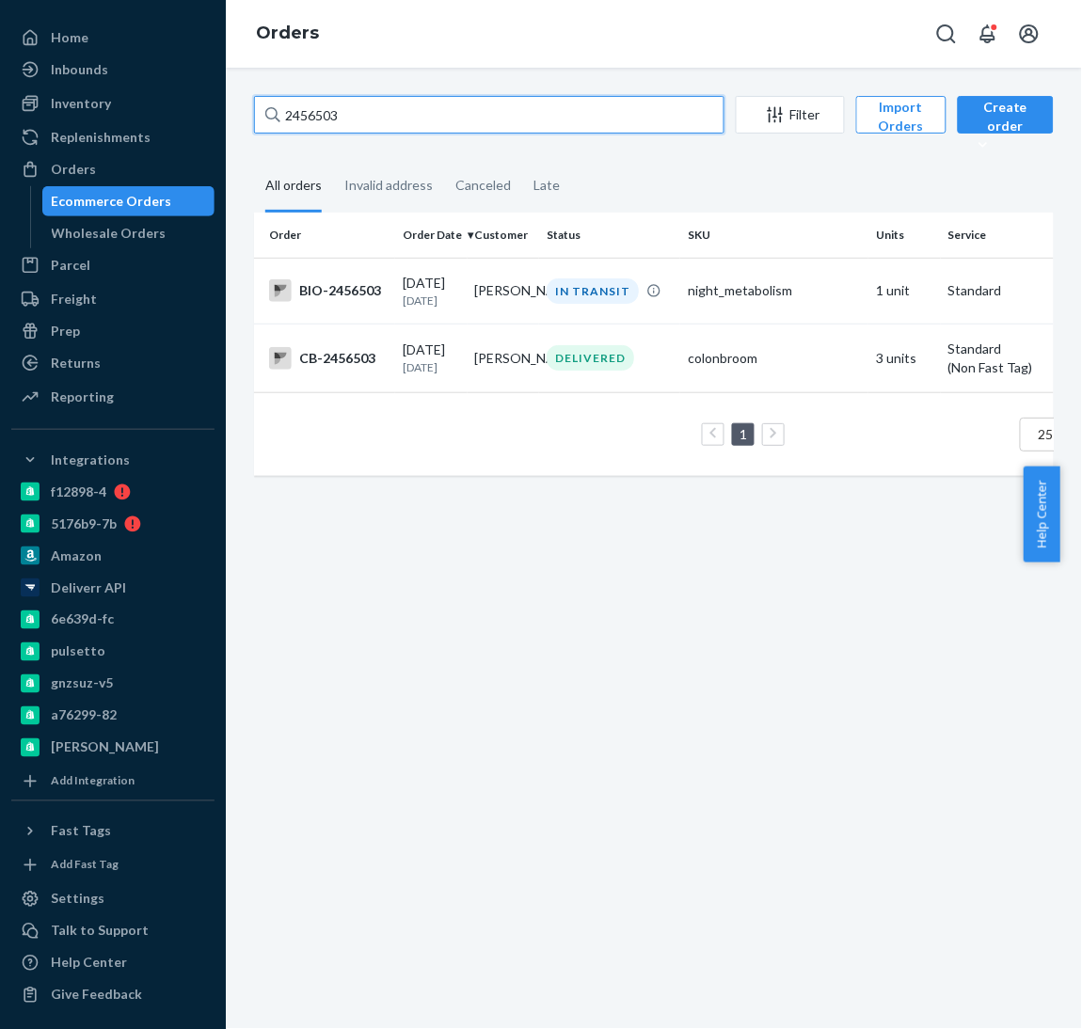
click at [370, 97] on input "2456503" at bounding box center [489, 115] width 470 height 38
paste input "333637"
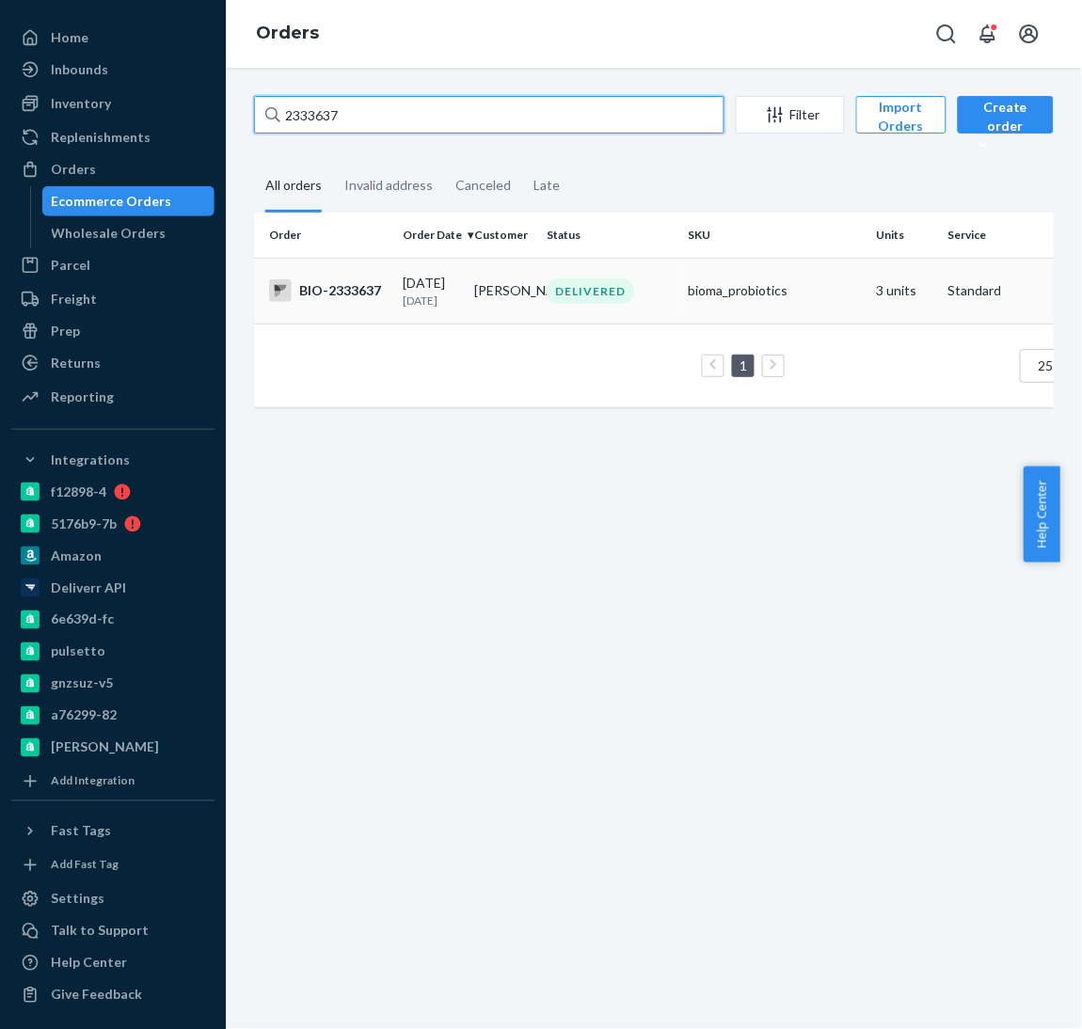
type input "2333637"
click at [348, 287] on div "BIO-2333637" at bounding box center [328, 290] width 119 height 23
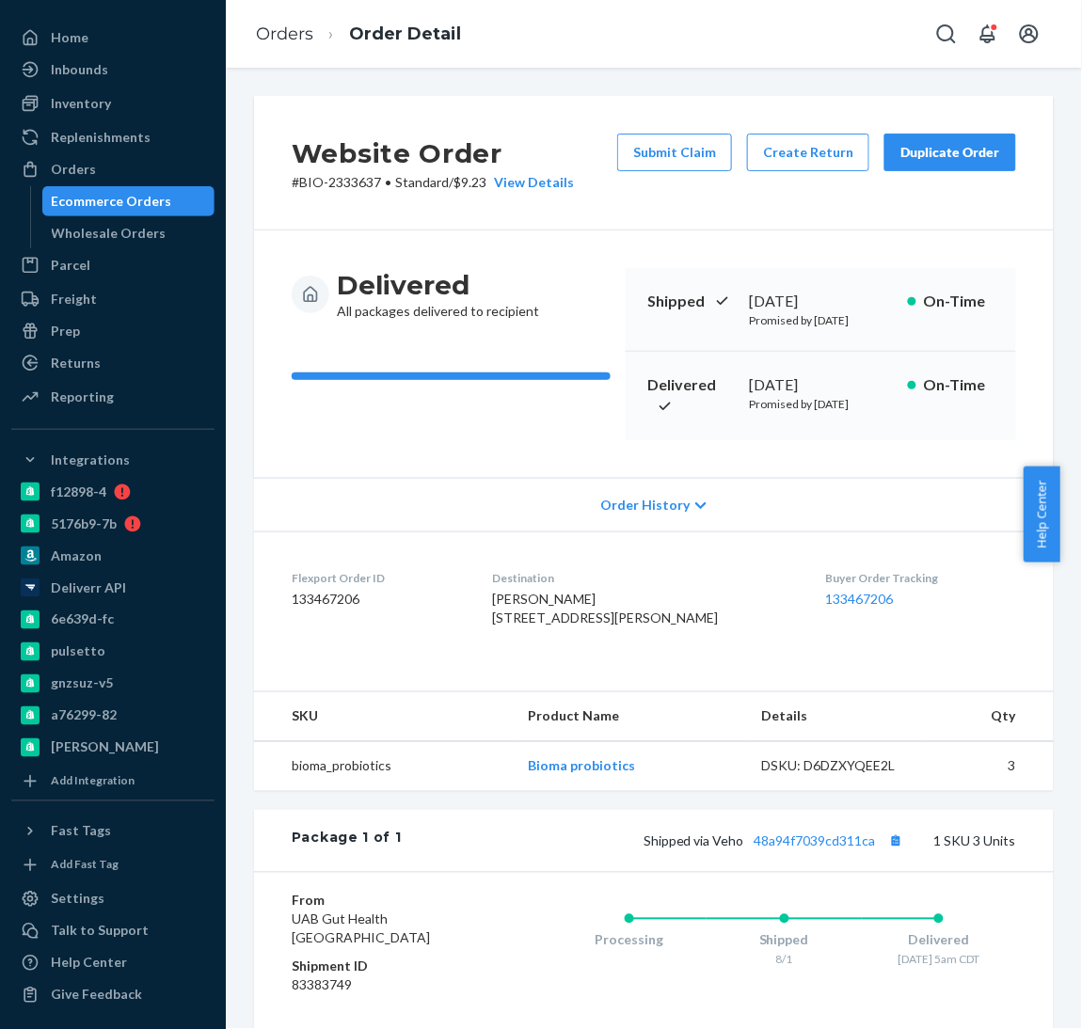
scroll to position [191, 0]
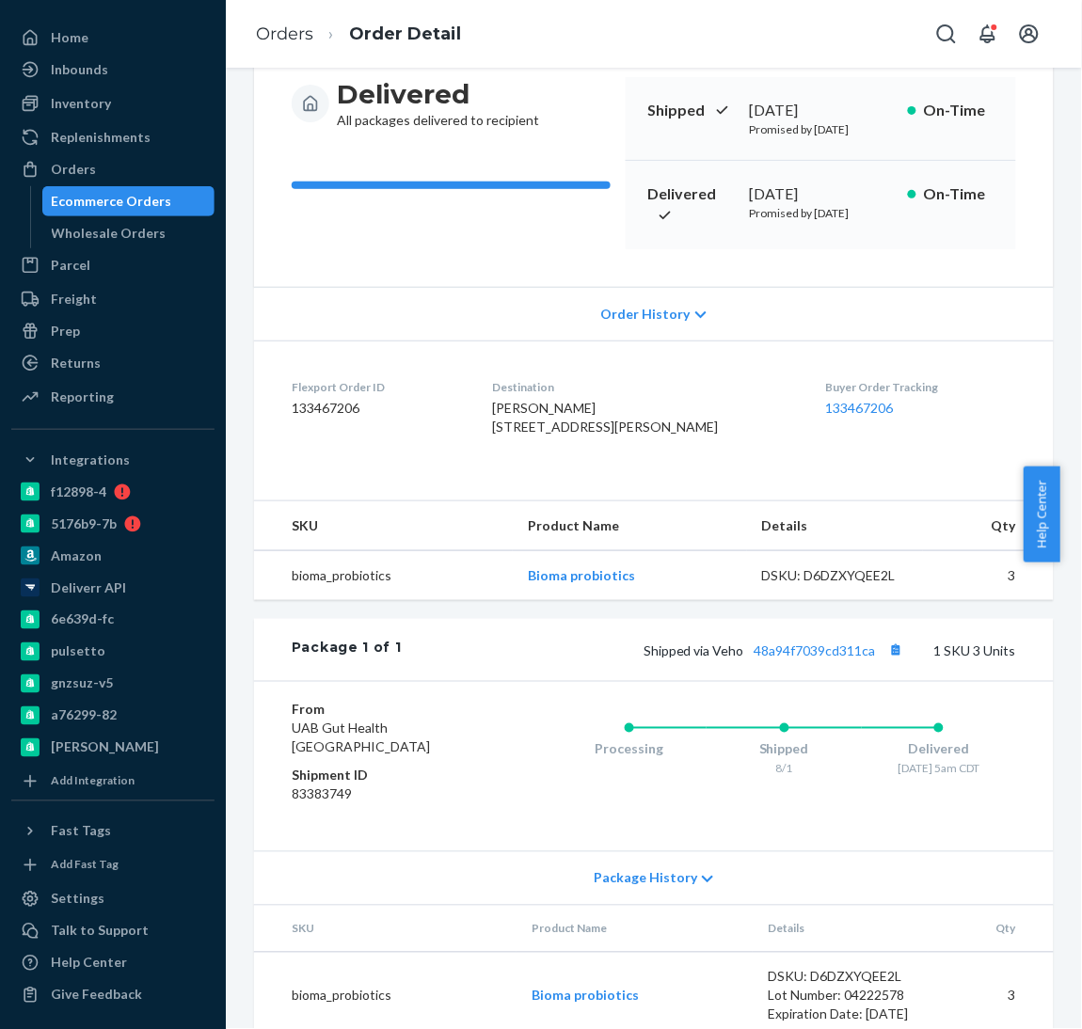
drag, startPoint x: 733, startPoint y: 192, endPoint x: 843, endPoint y: 194, distance: 110.1
click at [843, 194] on div "Delivered [DATE] Promised by [DATE] On-Time" at bounding box center [821, 205] width 390 height 88
copy div "[DATE]"
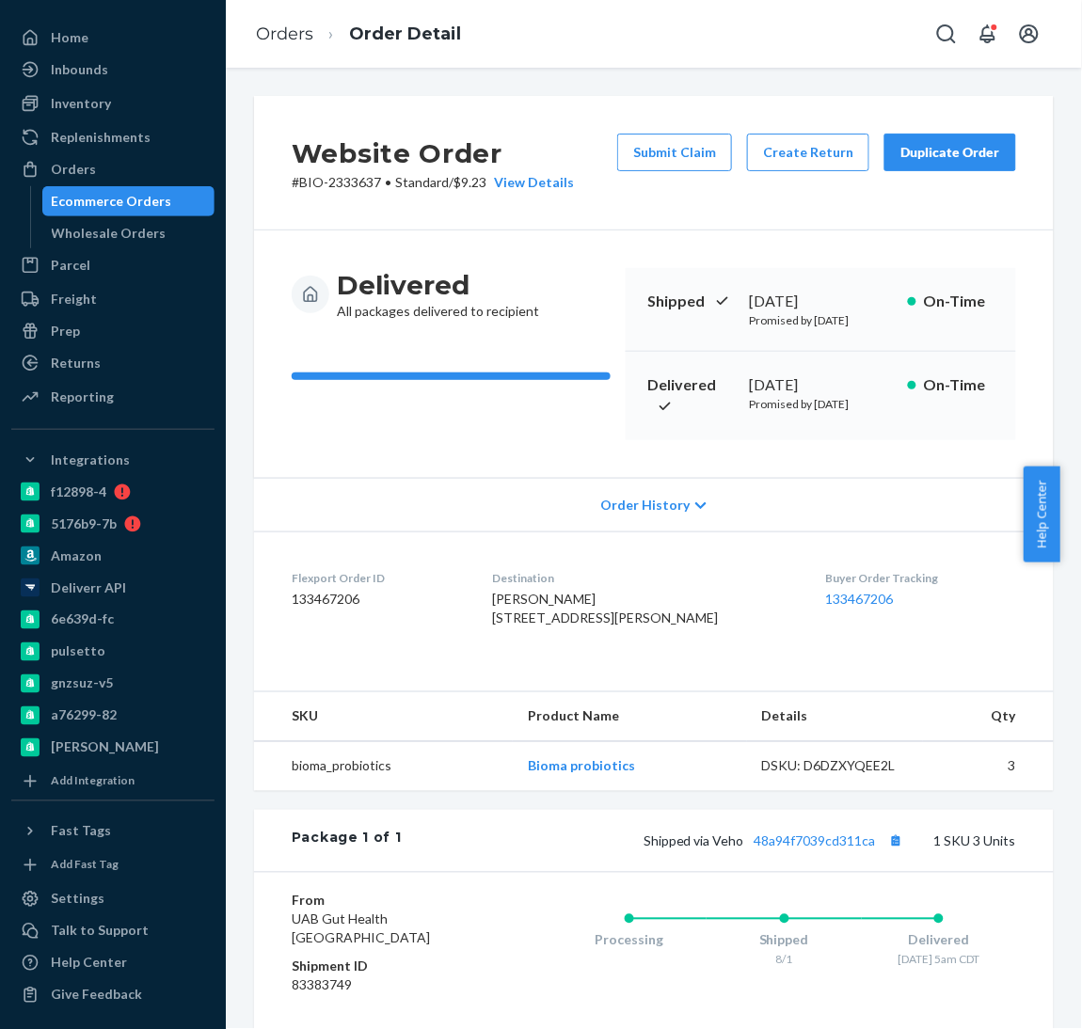
click at [293, 50] on ol "Orders Order Detail" at bounding box center [358, 34] width 235 height 55
click at [289, 44] on link "Orders" at bounding box center [284, 34] width 57 height 21
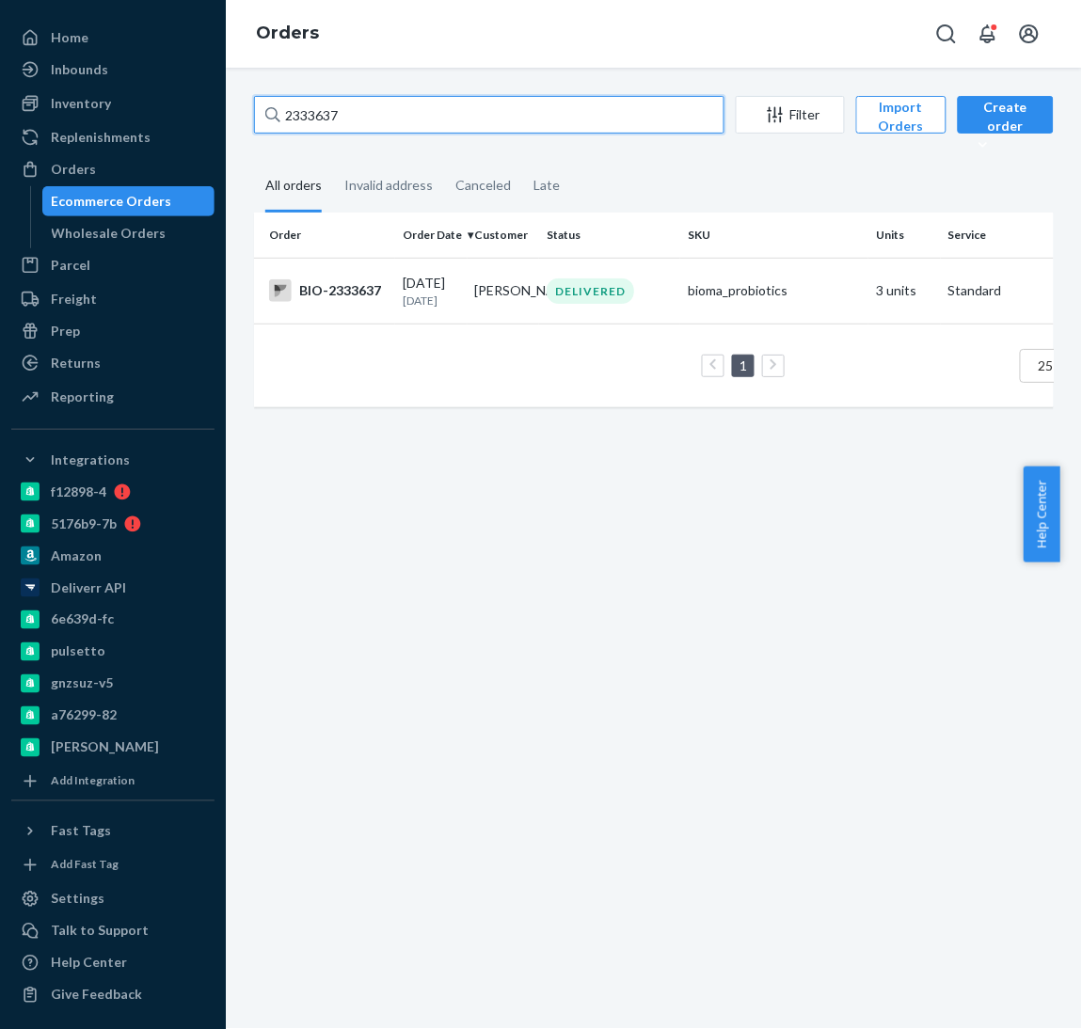
click at [434, 113] on input "2333637" at bounding box center [489, 115] width 470 height 38
paste input "257842"
click at [434, 113] on input "2257842" at bounding box center [489, 115] width 470 height 38
type input "2257842"
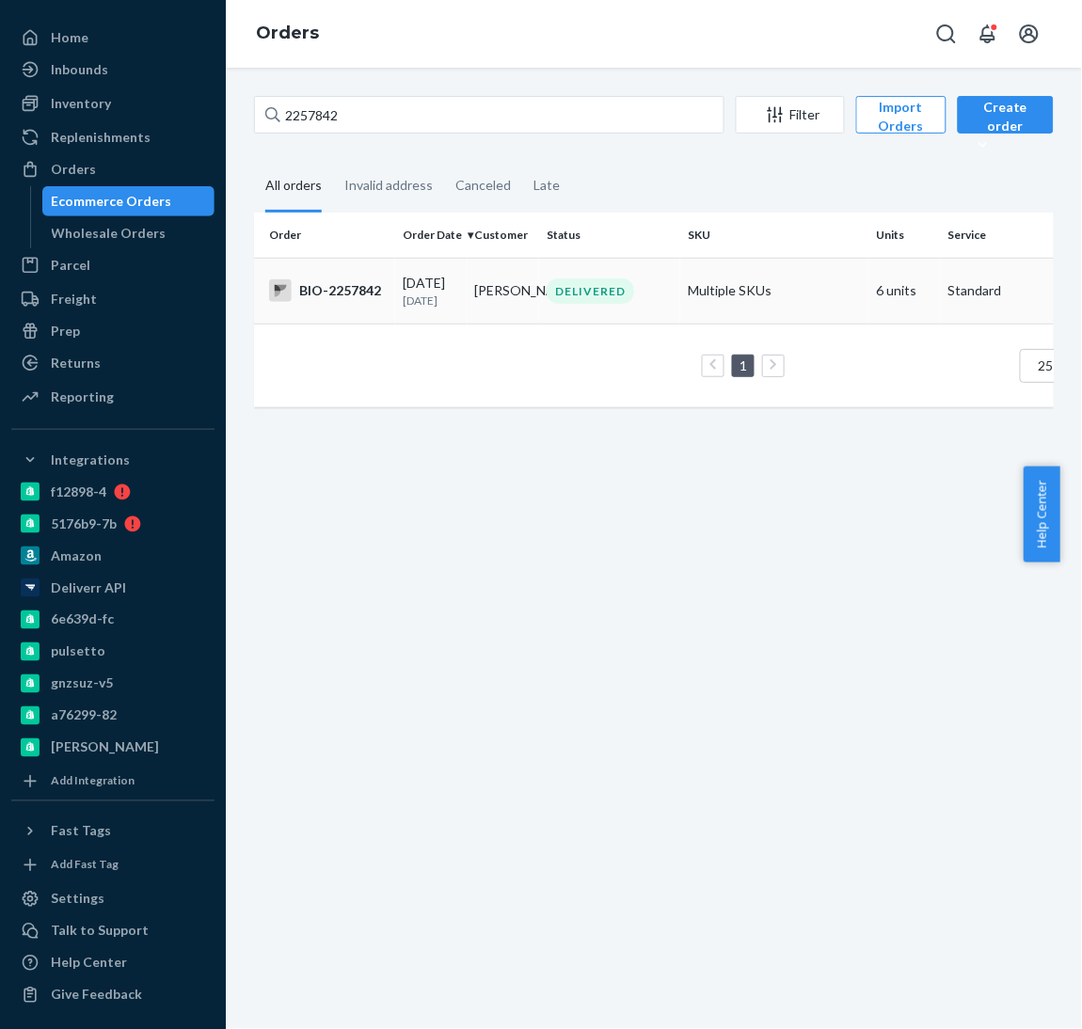
click at [341, 289] on div "BIO-2257842" at bounding box center [328, 290] width 119 height 23
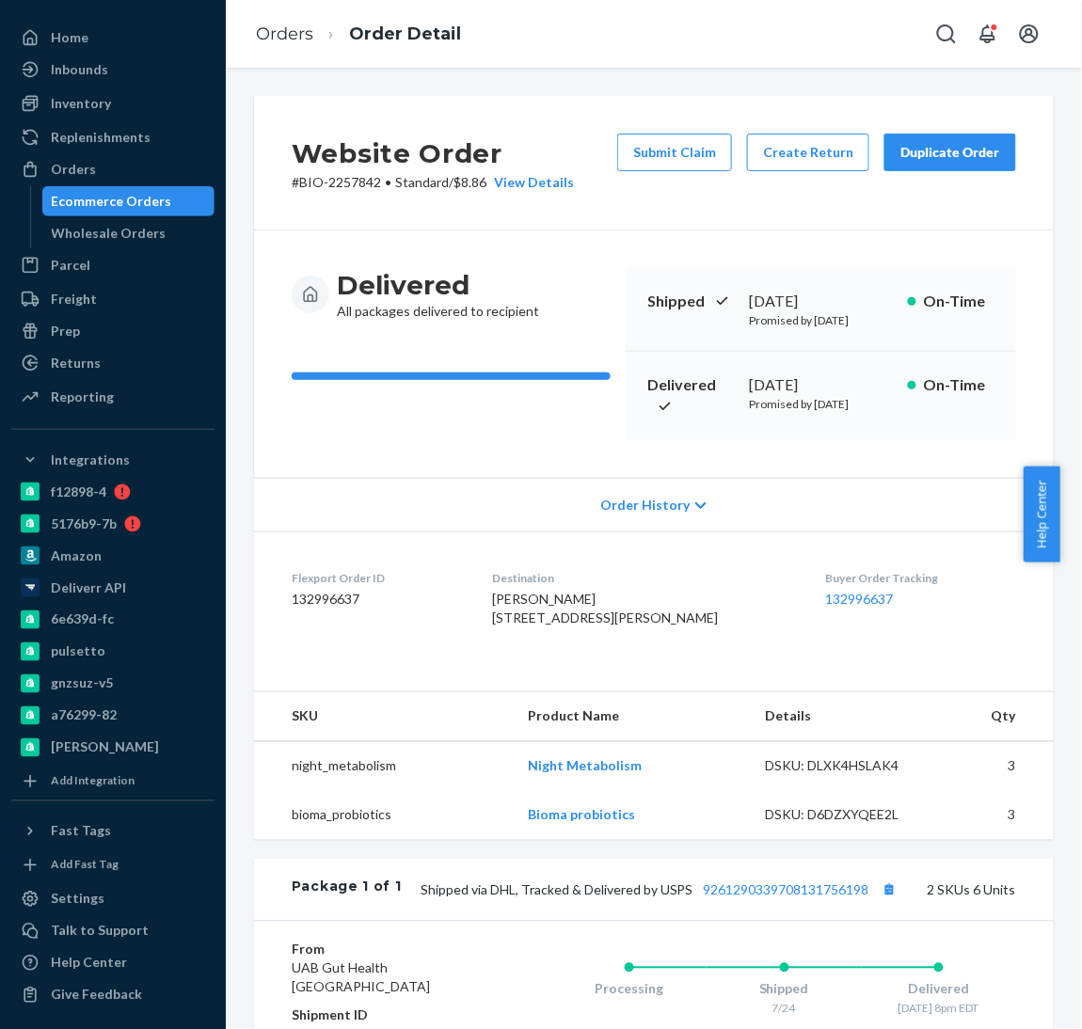
drag, startPoint x: 736, startPoint y: 385, endPoint x: 837, endPoint y: 388, distance: 101.7
click at [837, 388] on div "[DATE]" at bounding box center [820, 385] width 143 height 22
copy div "[DATE]"
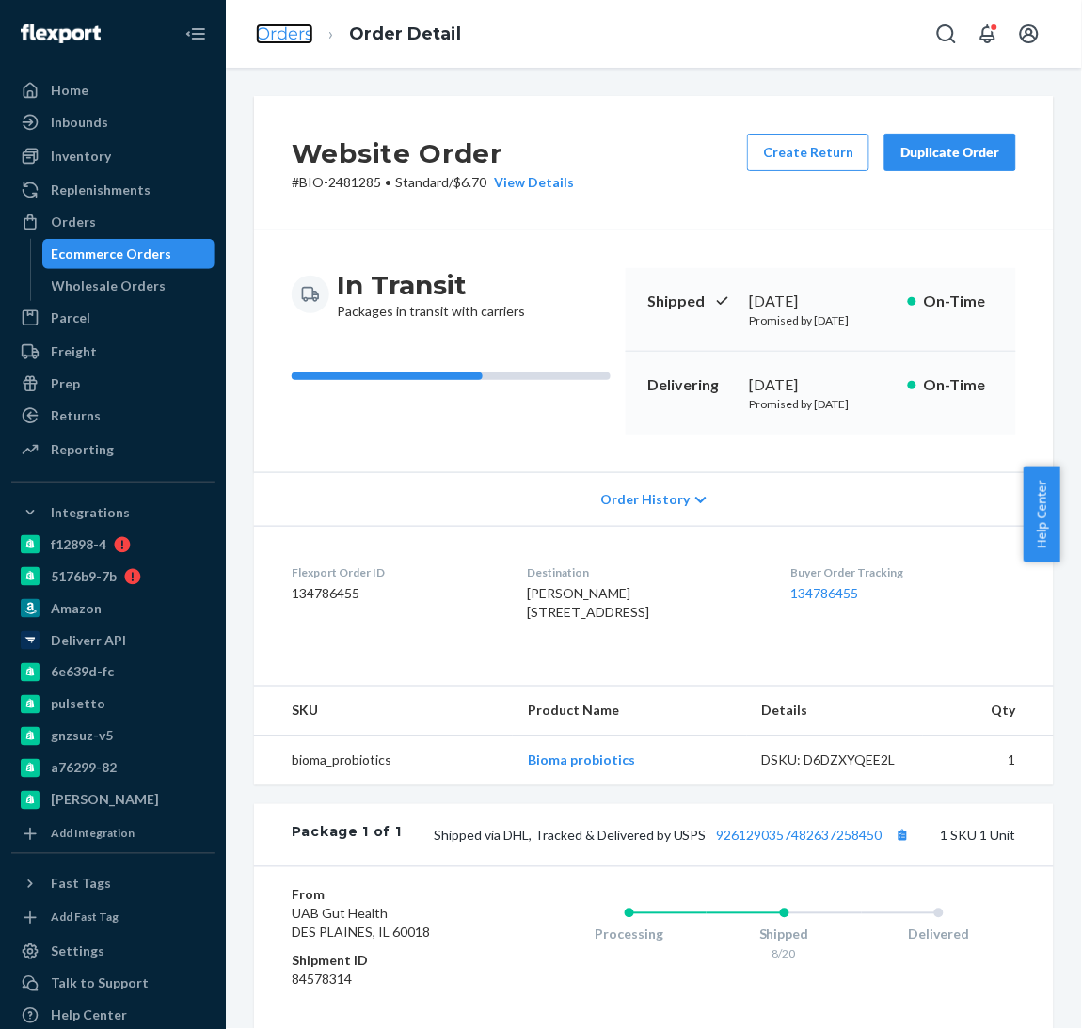
click at [302, 44] on link "Orders" at bounding box center [284, 34] width 57 height 21
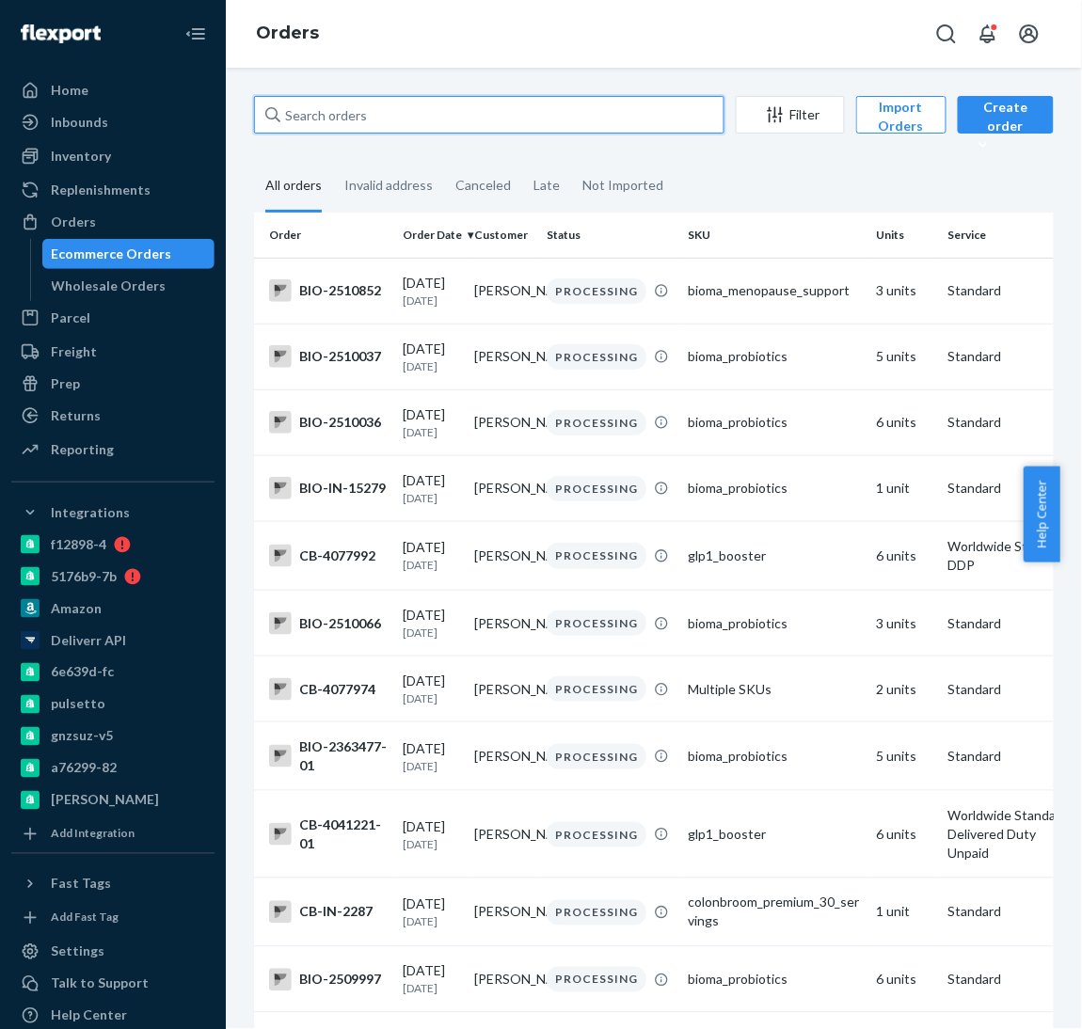
click at [379, 126] on input "text" at bounding box center [489, 115] width 470 height 38
paste input "2455891"
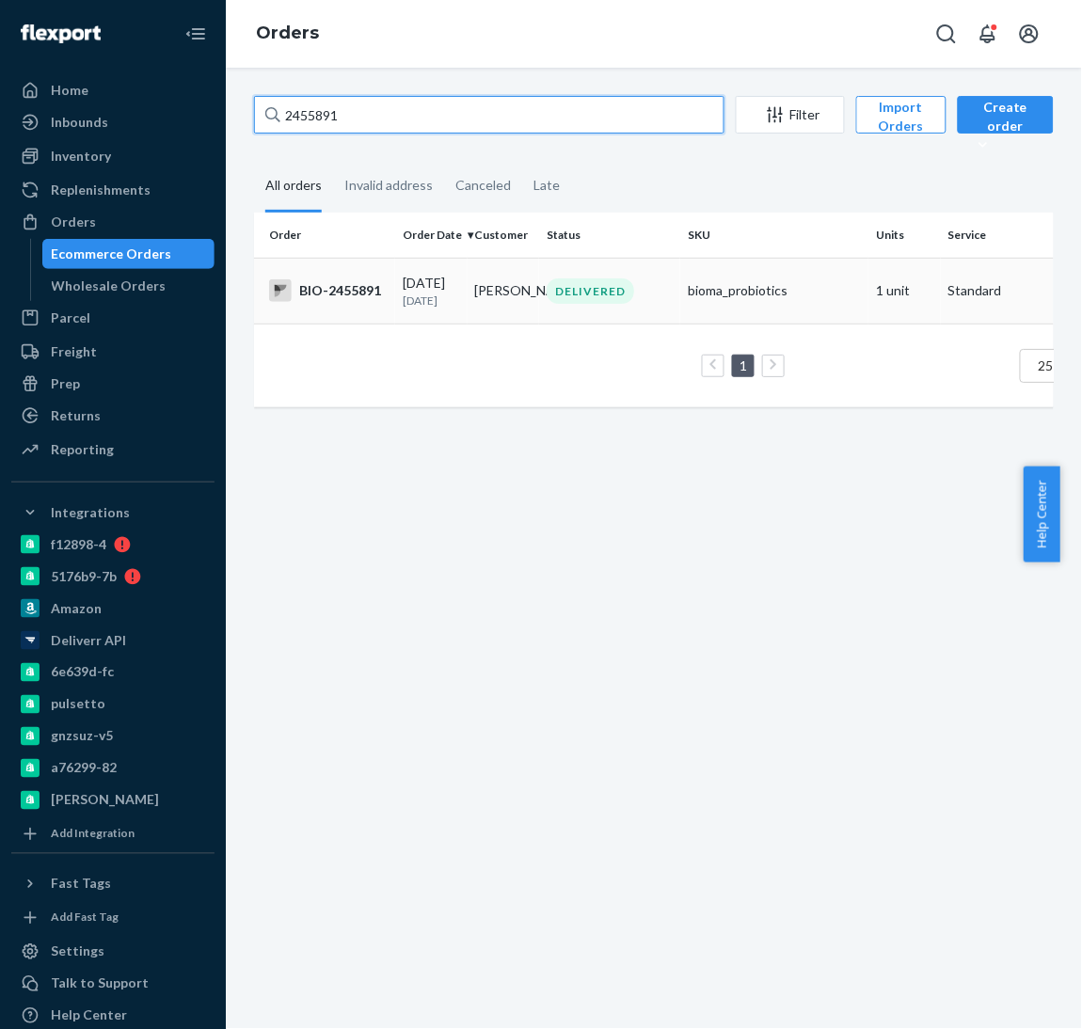
type input "2455891"
click at [347, 291] on div "BIO-2455891" at bounding box center [328, 290] width 119 height 23
